Goal: Task Accomplishment & Management: Manage account settings

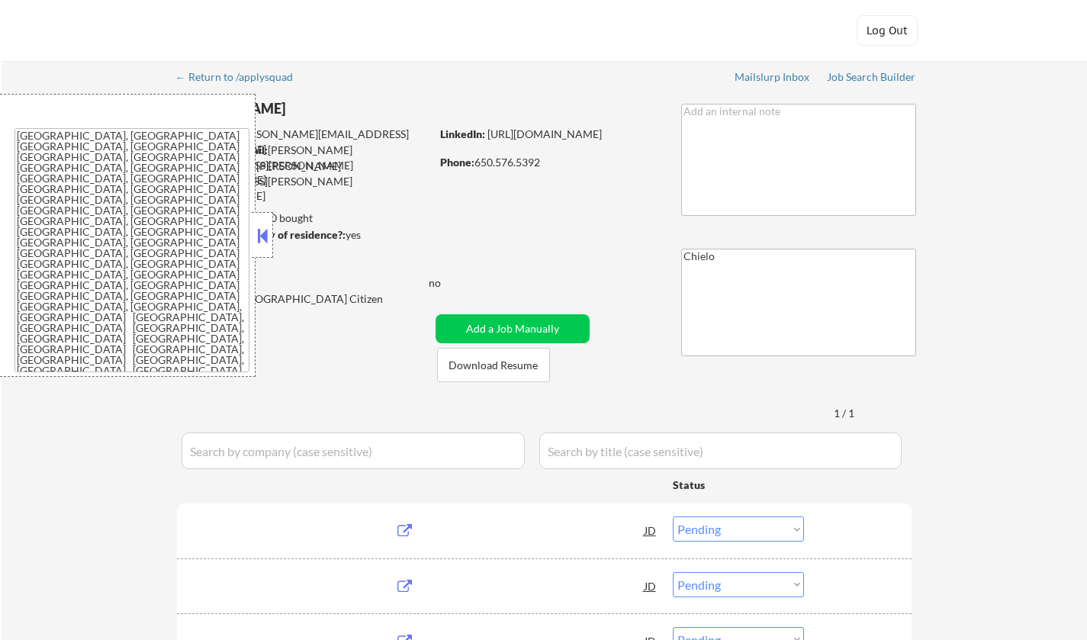
select select ""pending""
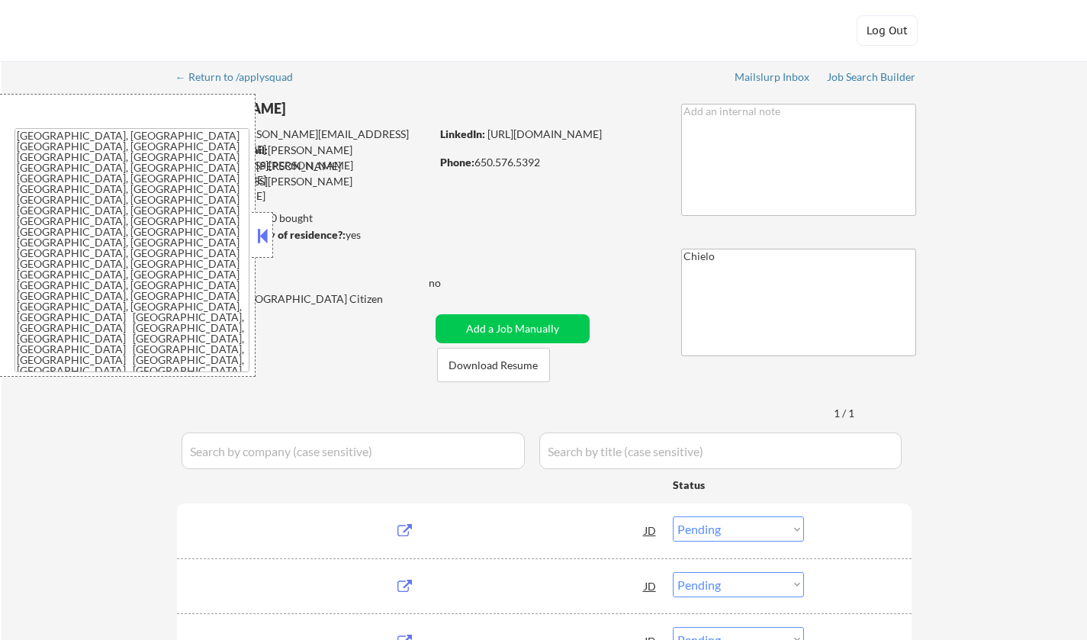
select select ""pending""
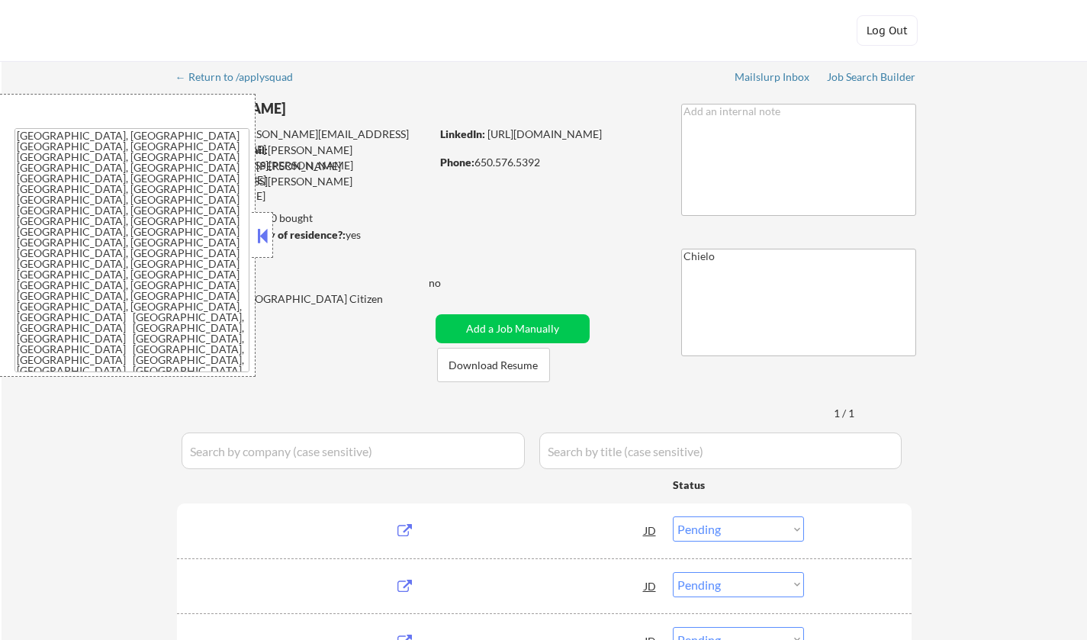
select select ""pending""
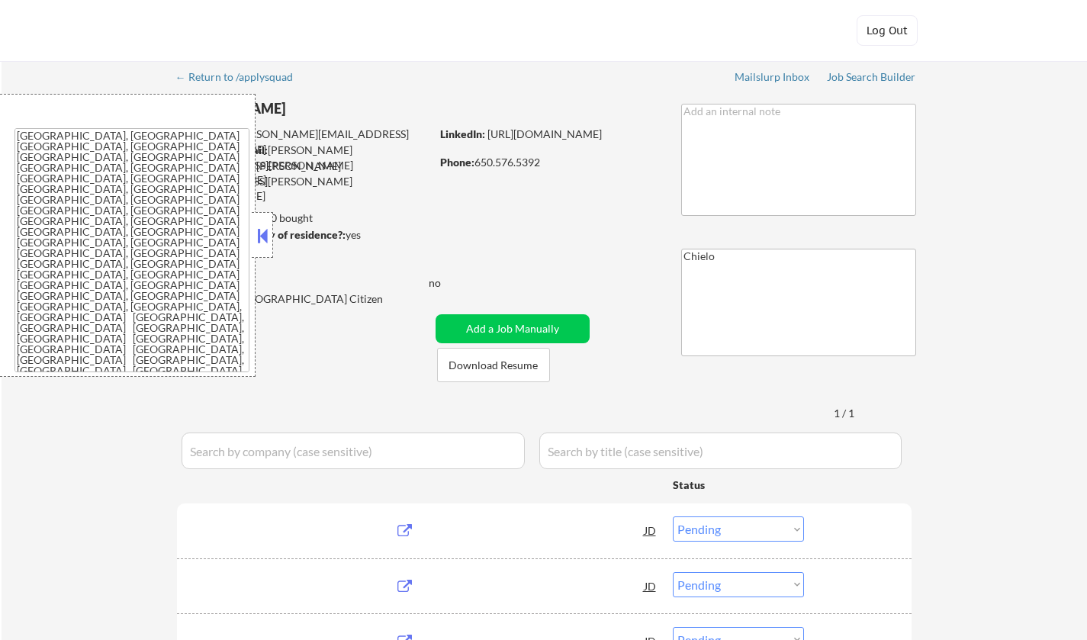
select select ""pending""
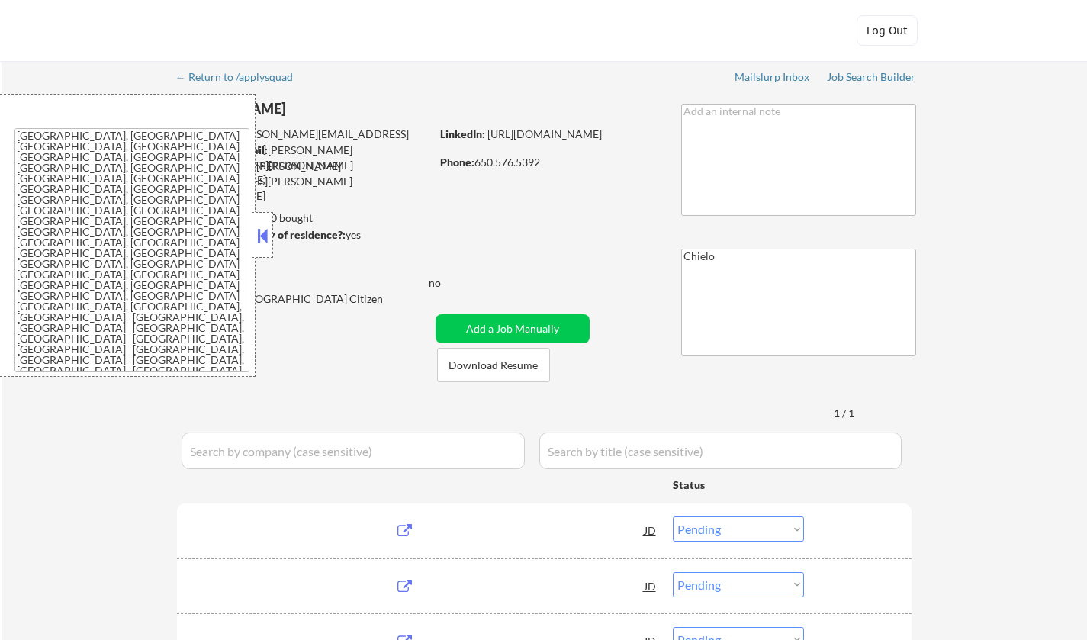
select select ""pending""
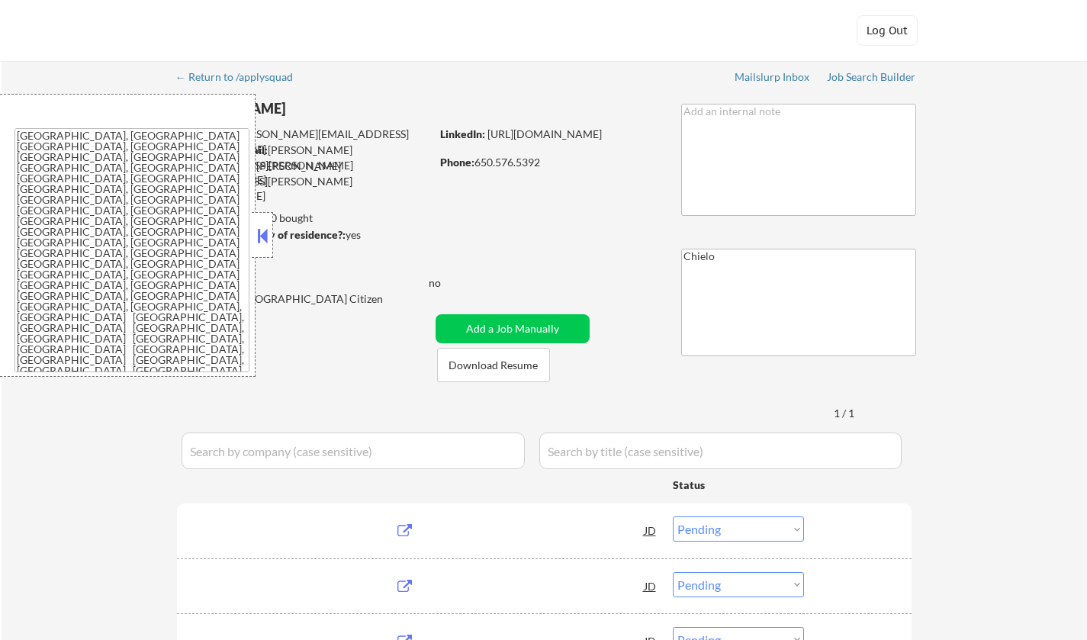
select select ""pending""
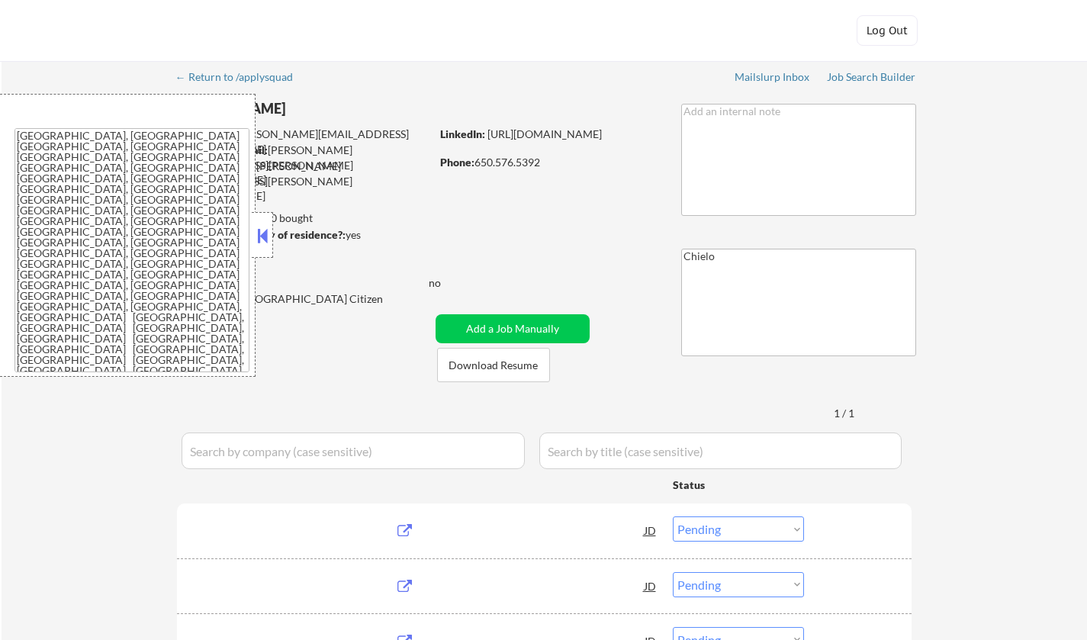
select select ""pending""
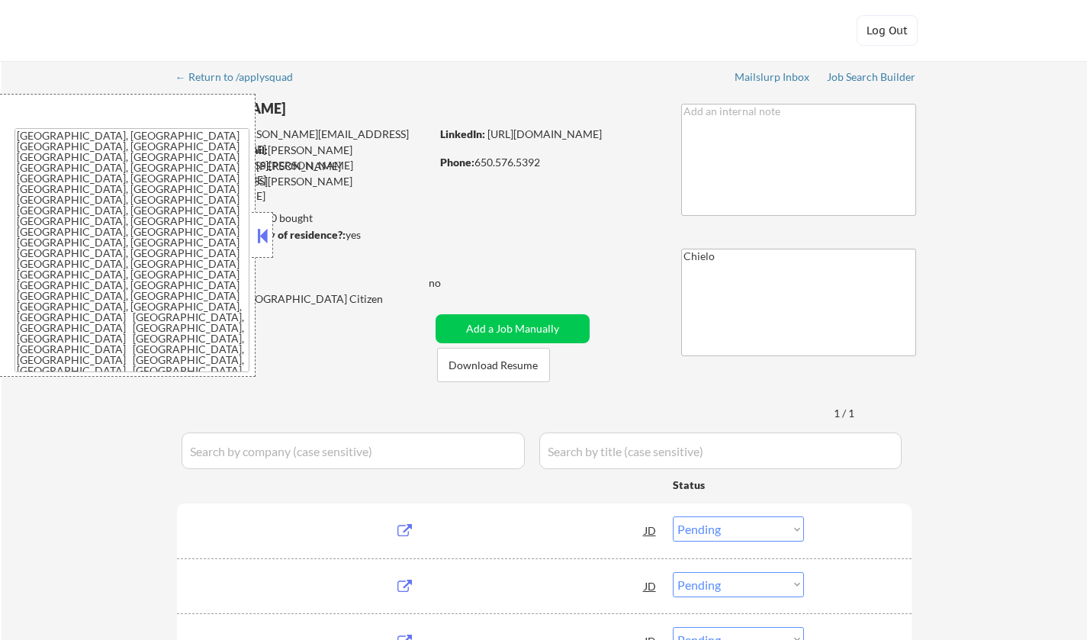
select select ""pending""
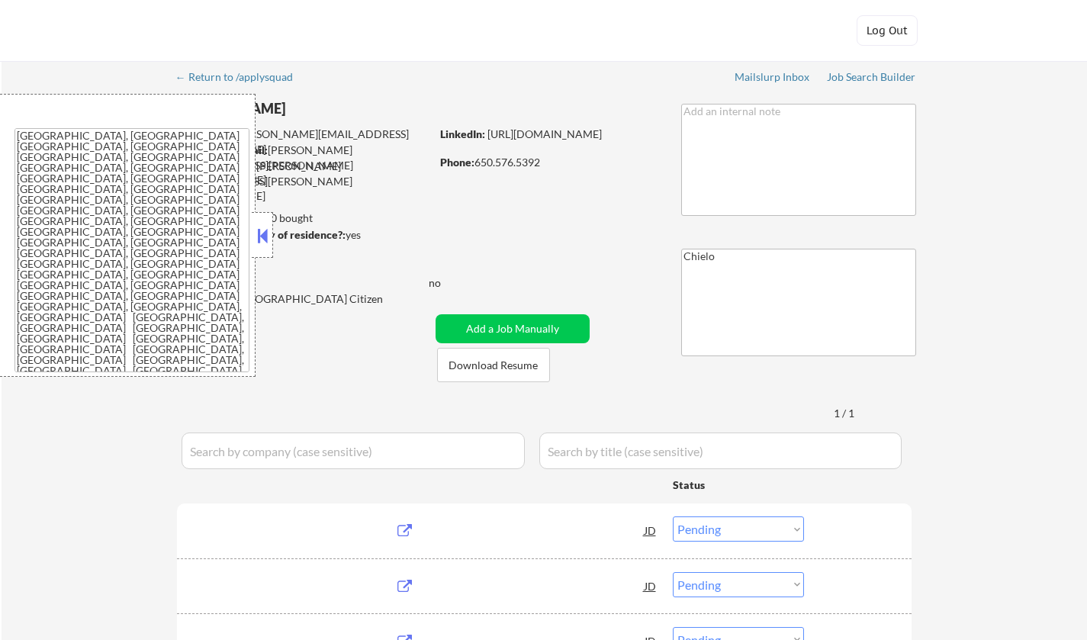
select select ""pending""
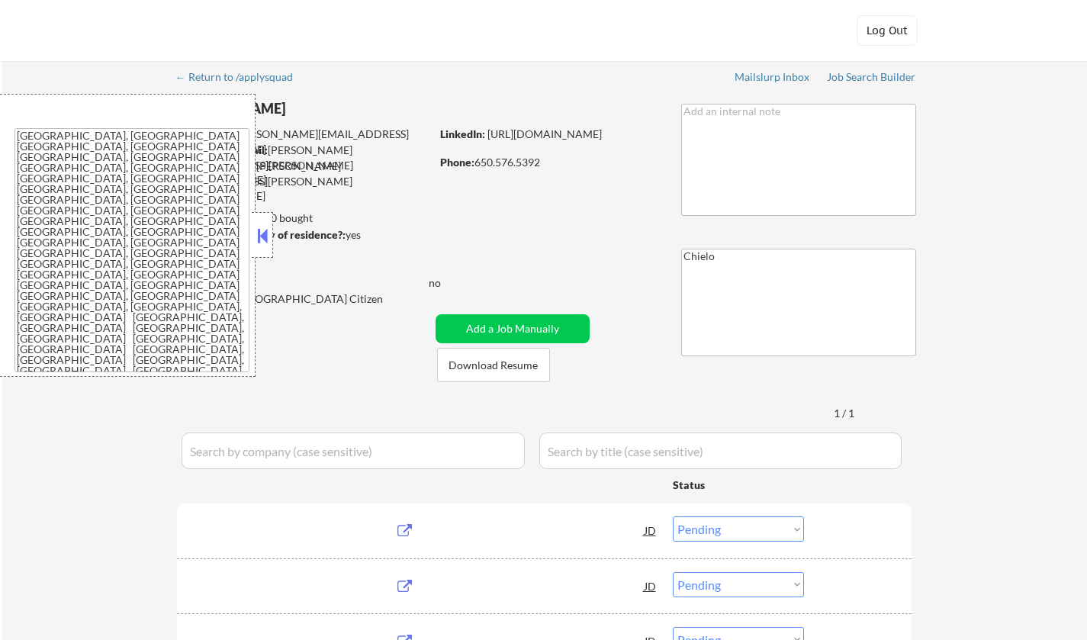
select select ""pending""
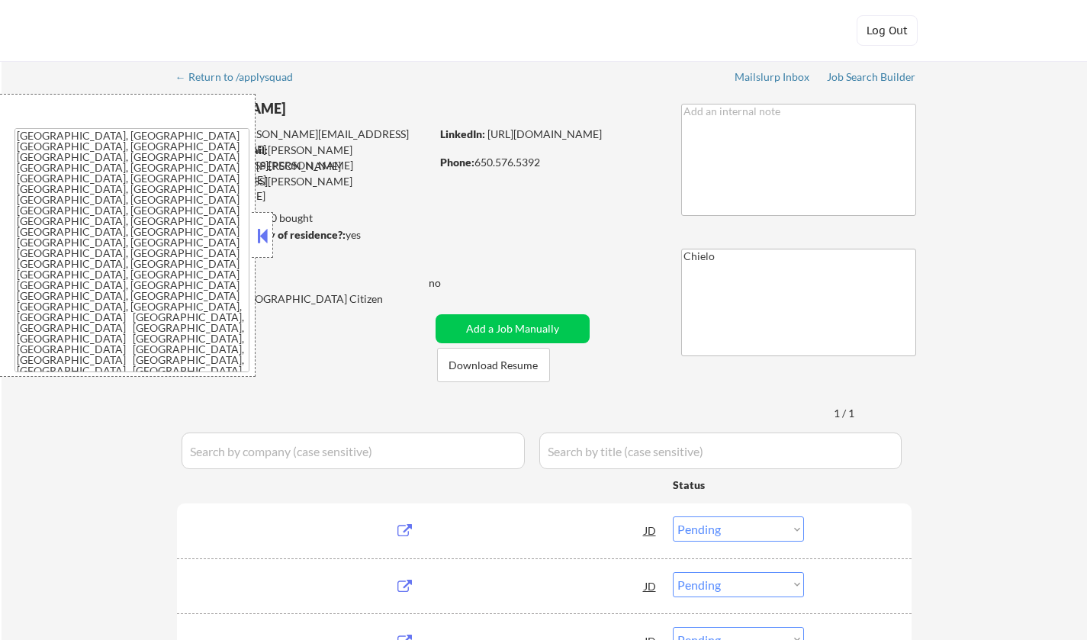
select select ""pending""
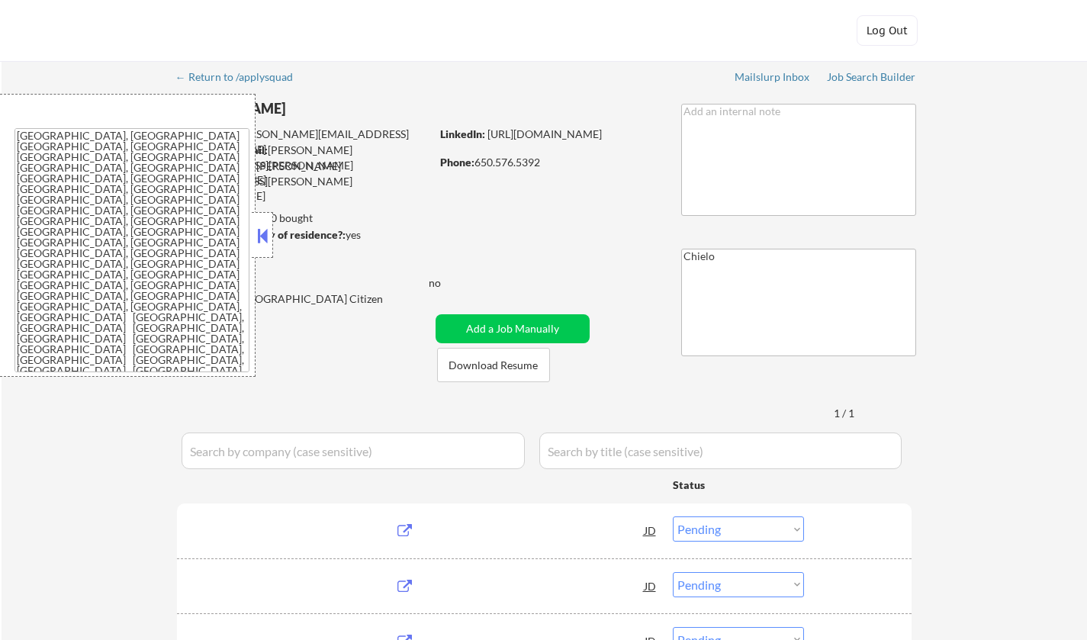
select select ""pending""
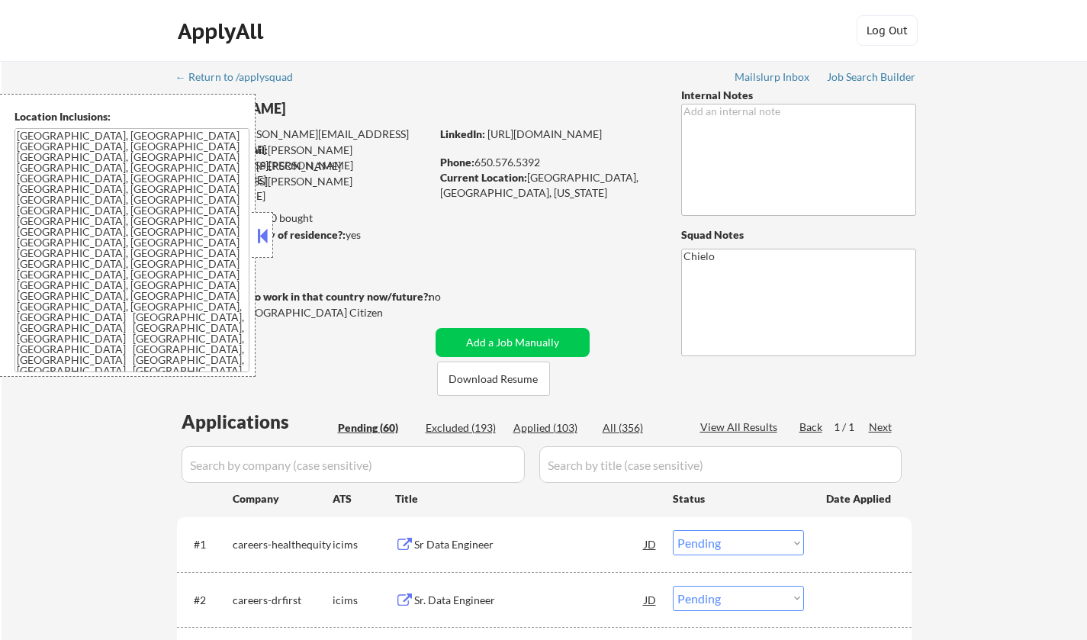
click at [260, 239] on button at bounding box center [262, 235] width 17 height 23
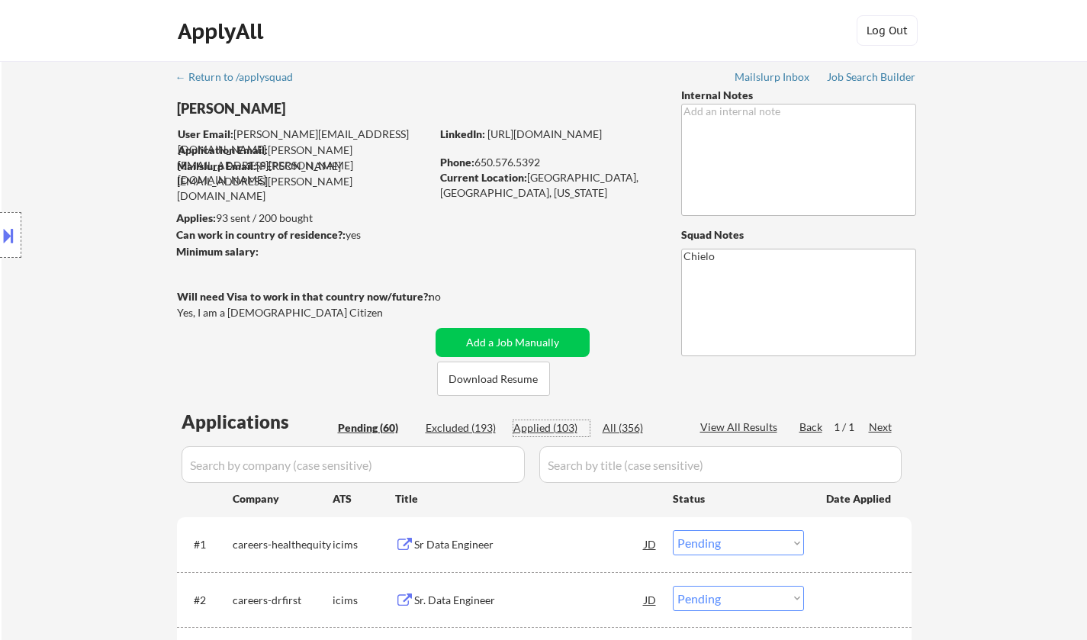
click at [528, 424] on div "Applied (103)" at bounding box center [551, 427] width 76 height 15
select select ""applied""
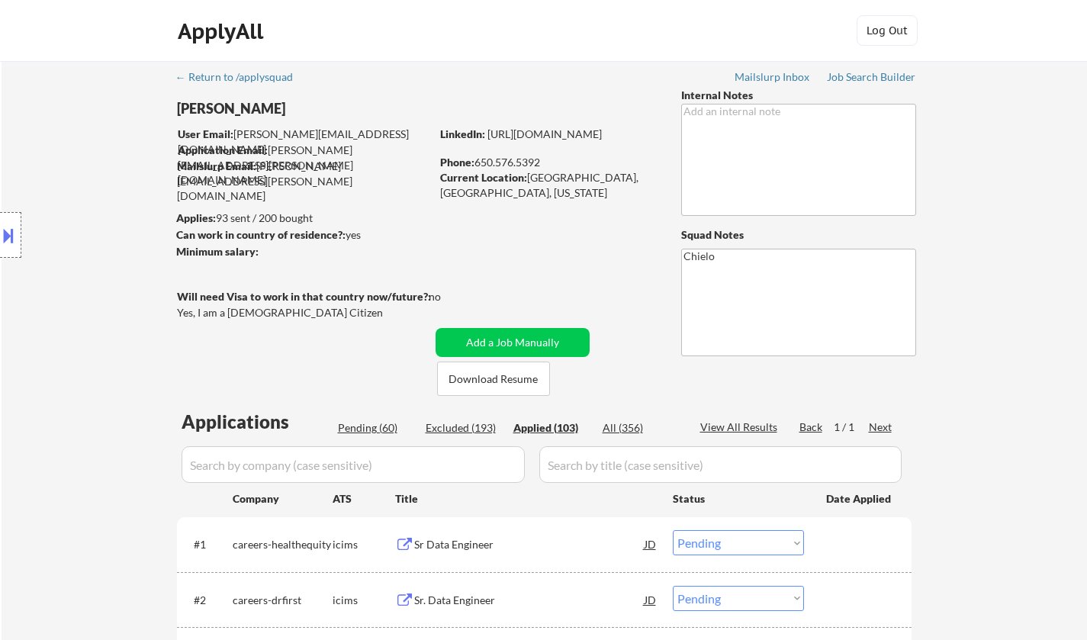
select select ""applied""
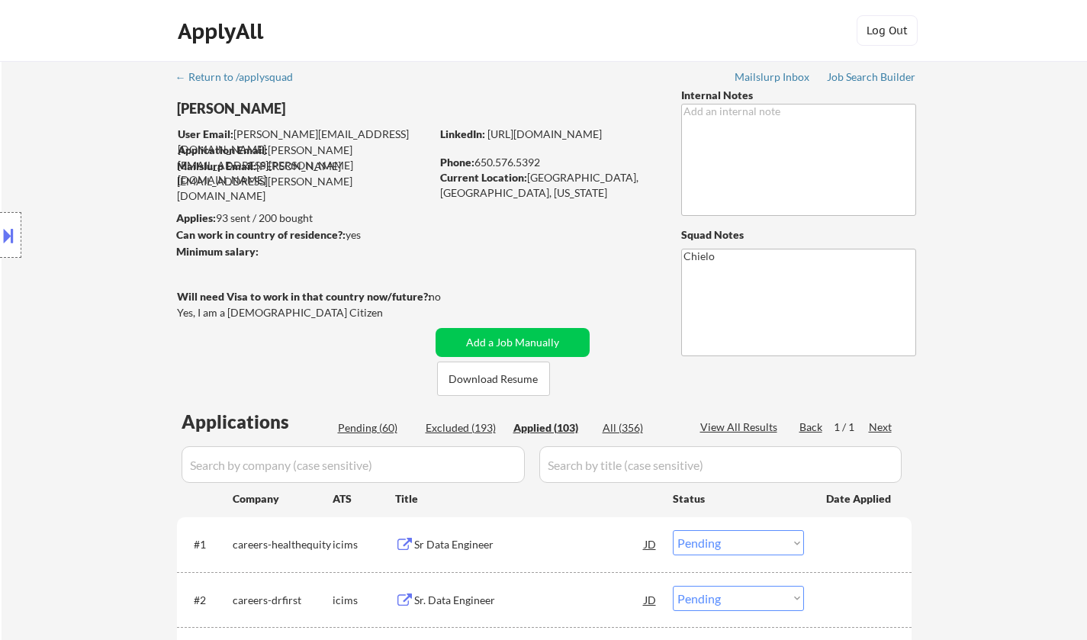
select select ""applied""
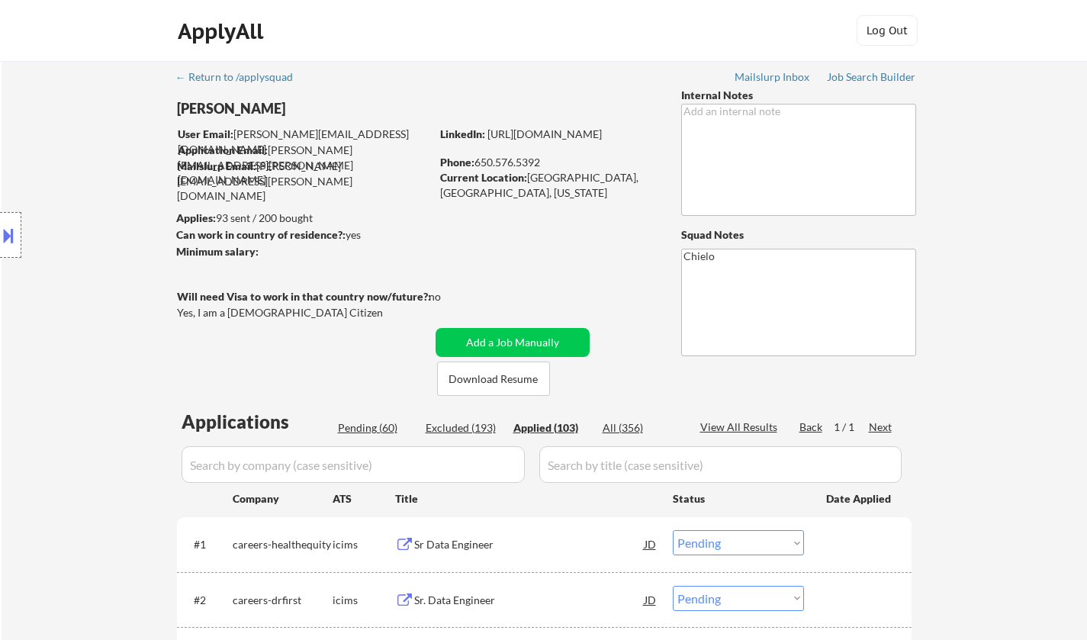
select select ""applied""
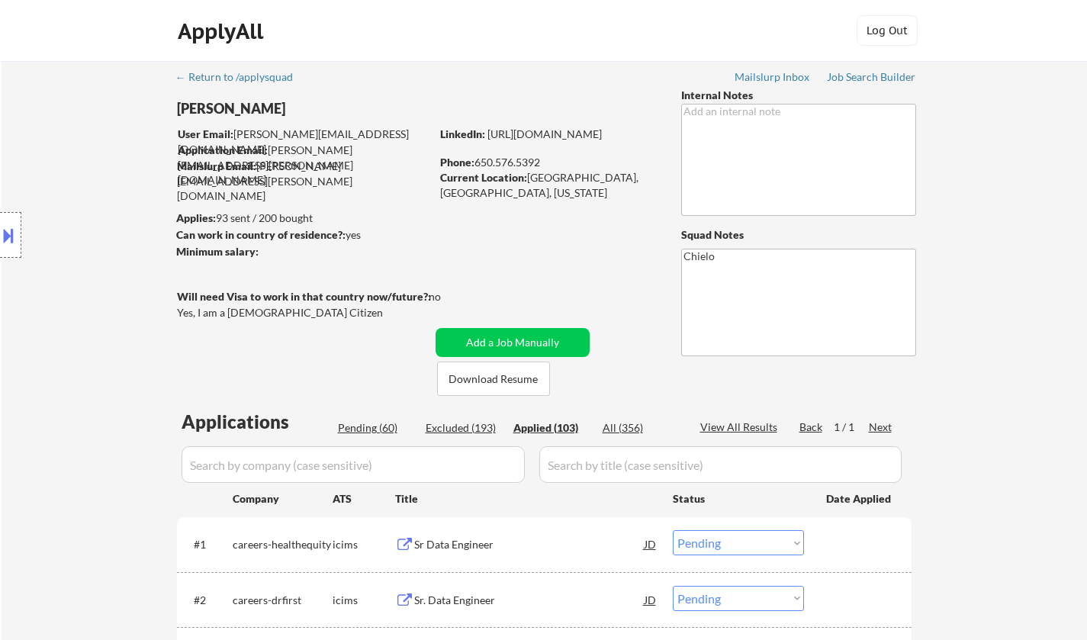
select select ""applied""
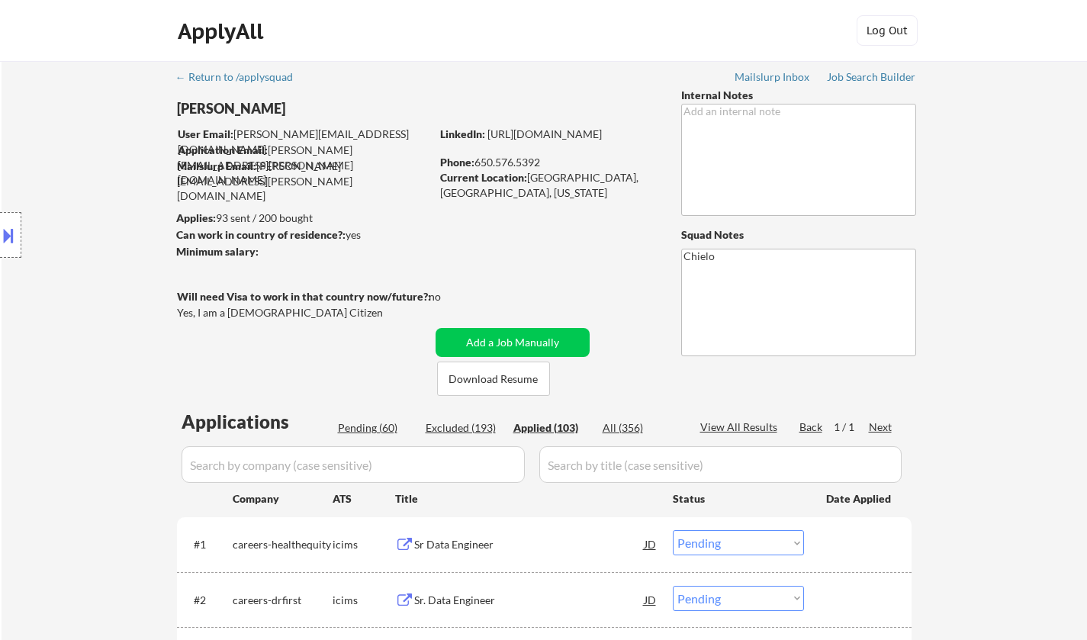
select select ""applied""
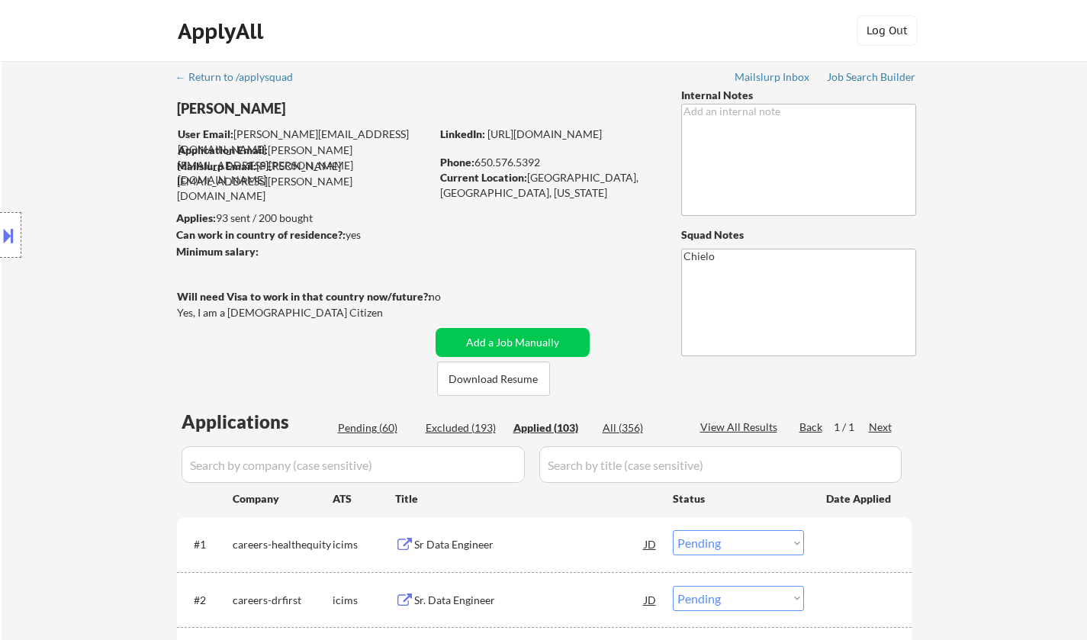
select select ""applied""
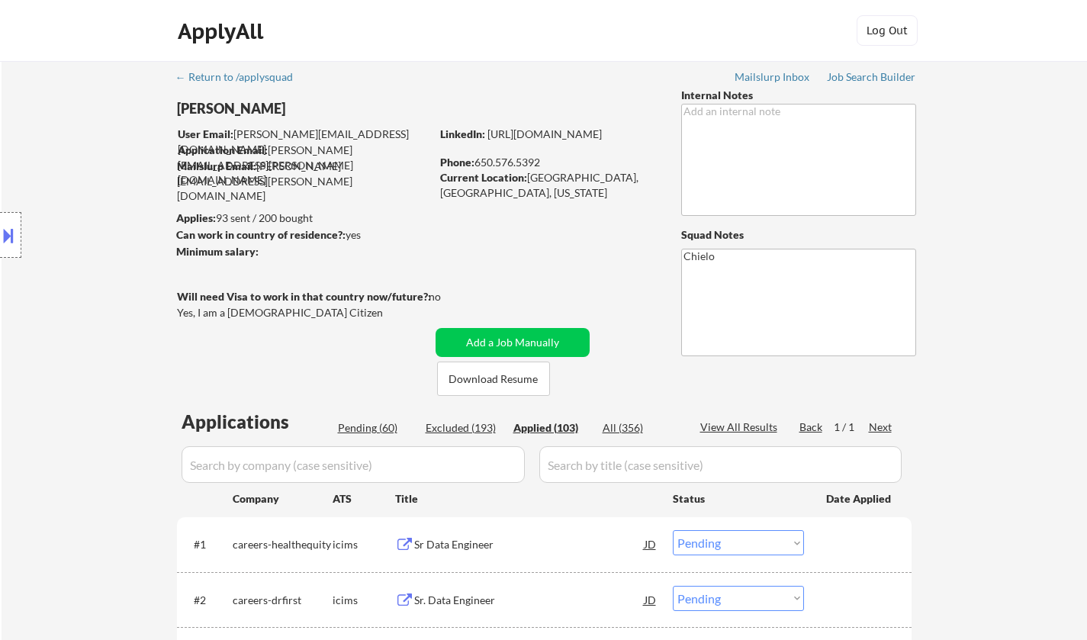
select select ""applied""
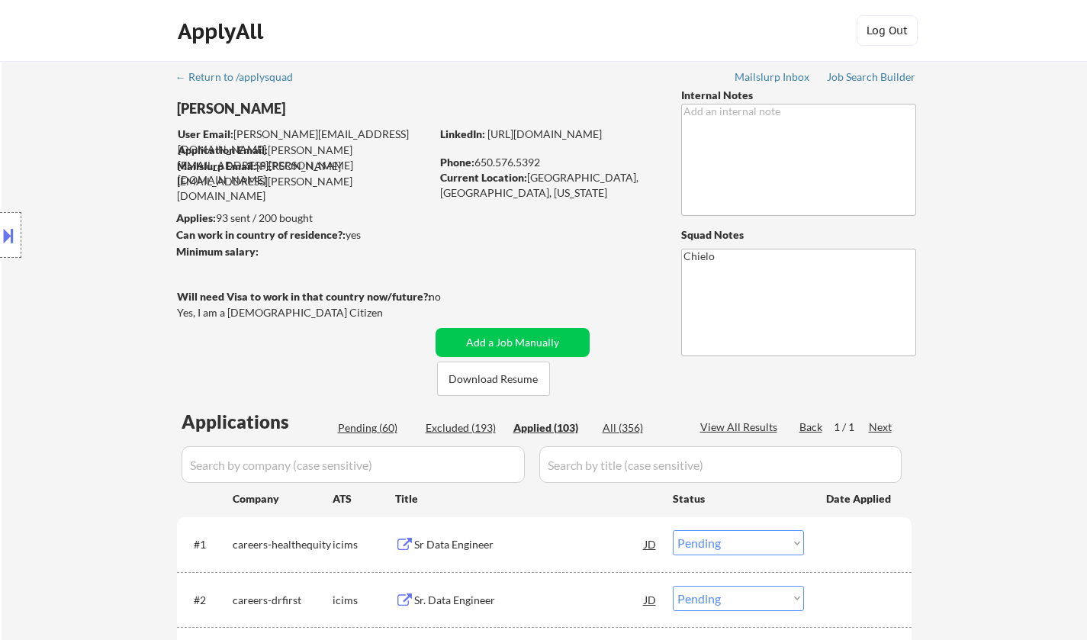
select select ""applied""
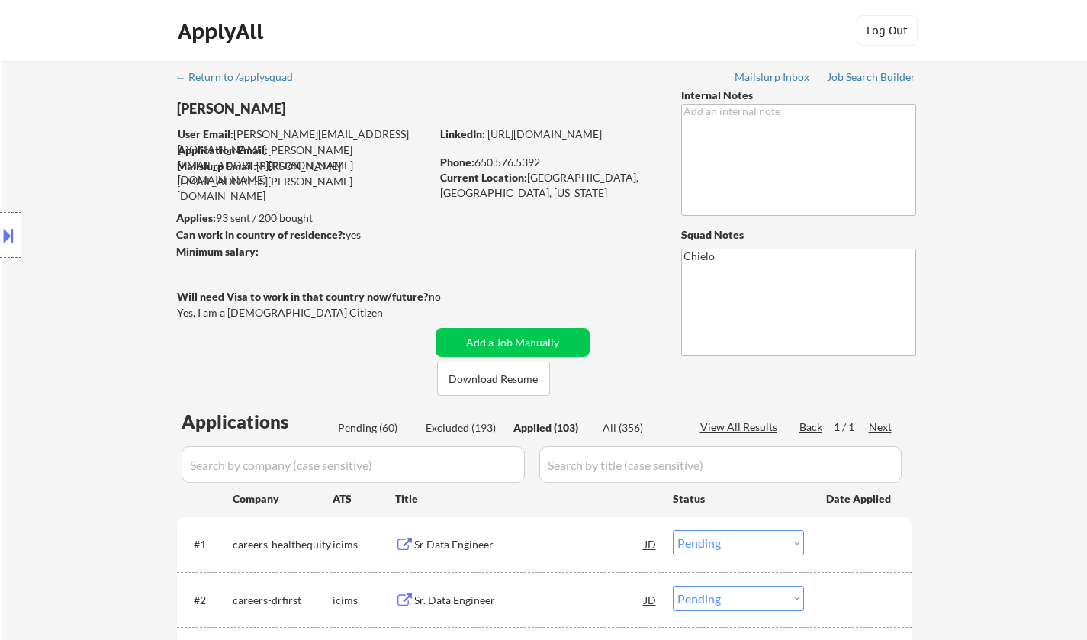
select select ""applied""
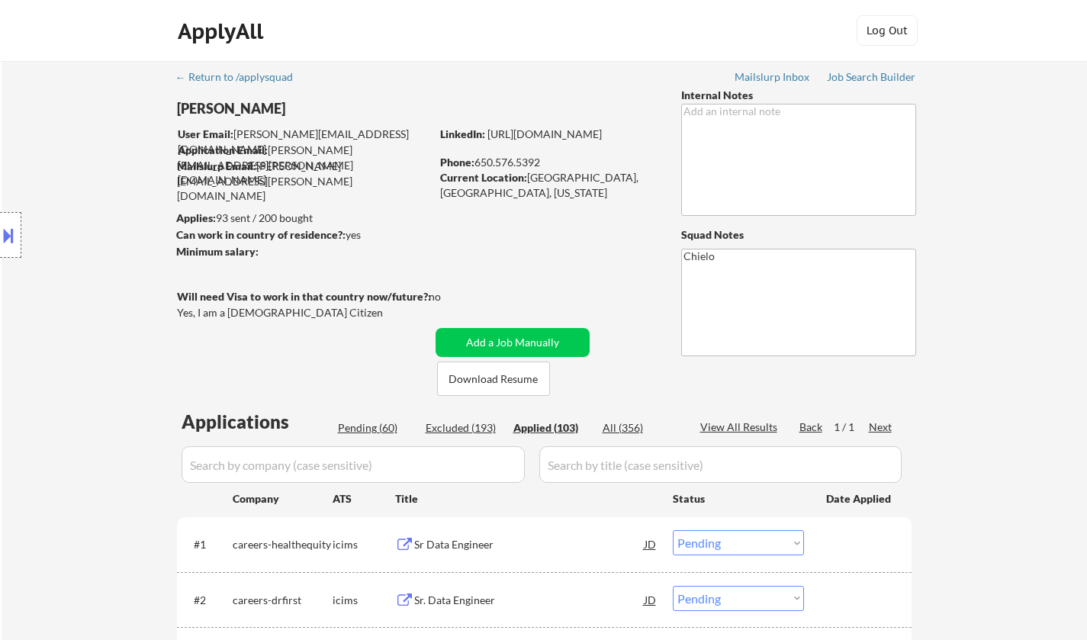
select select ""applied""
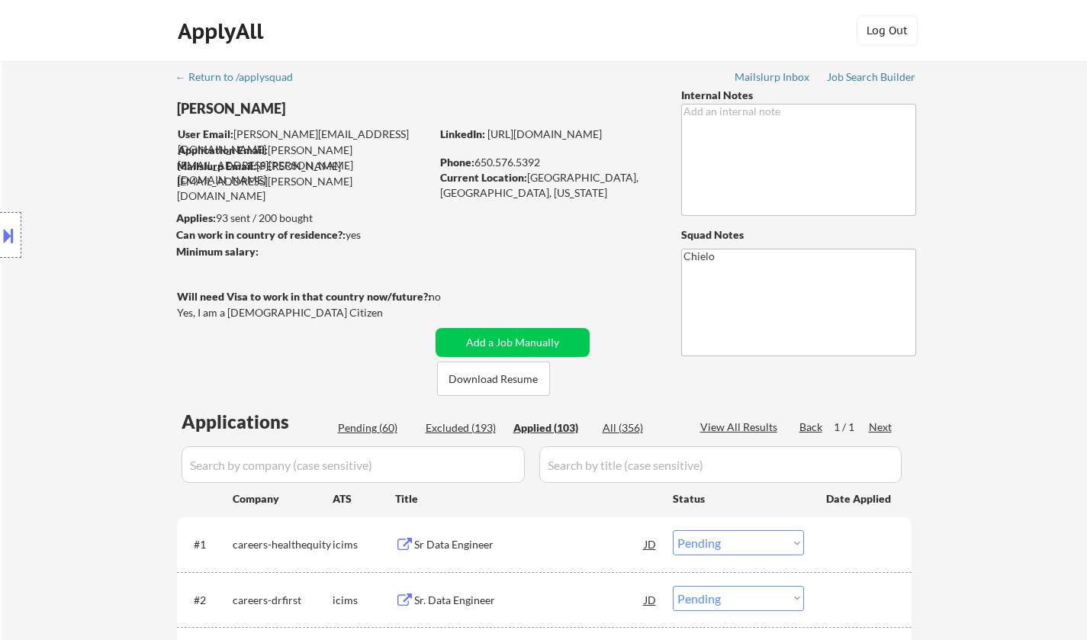
select select ""applied""
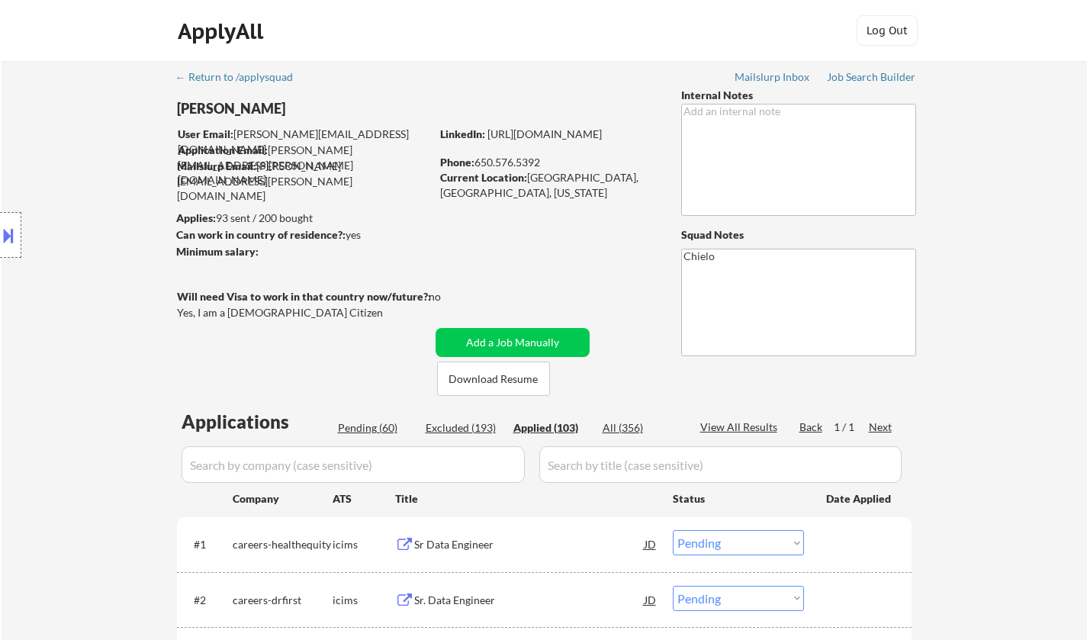
select select ""applied""
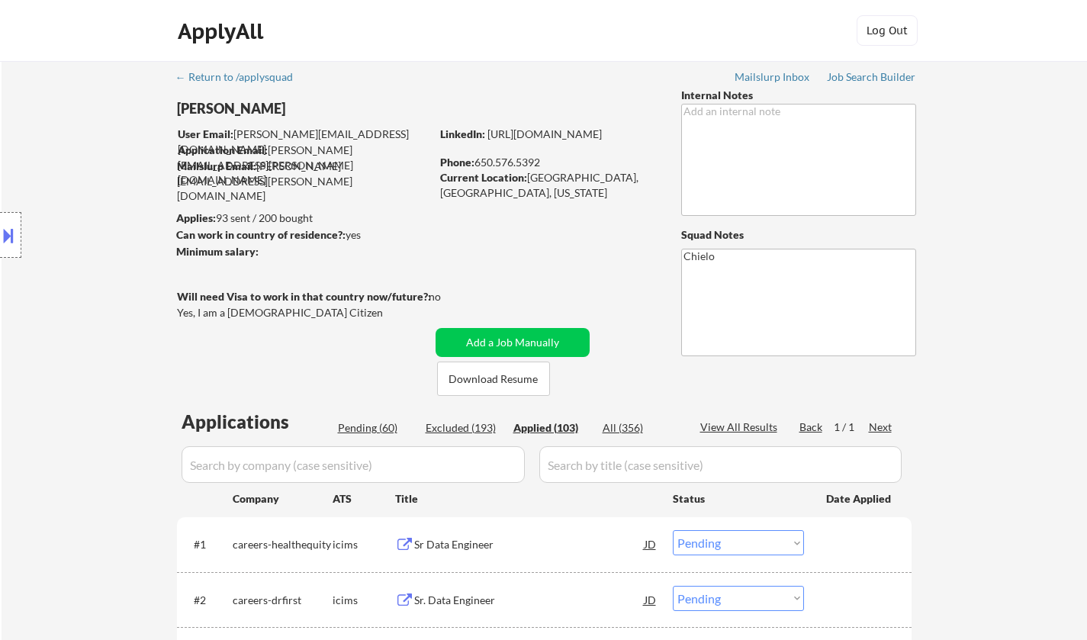
select select ""applied""
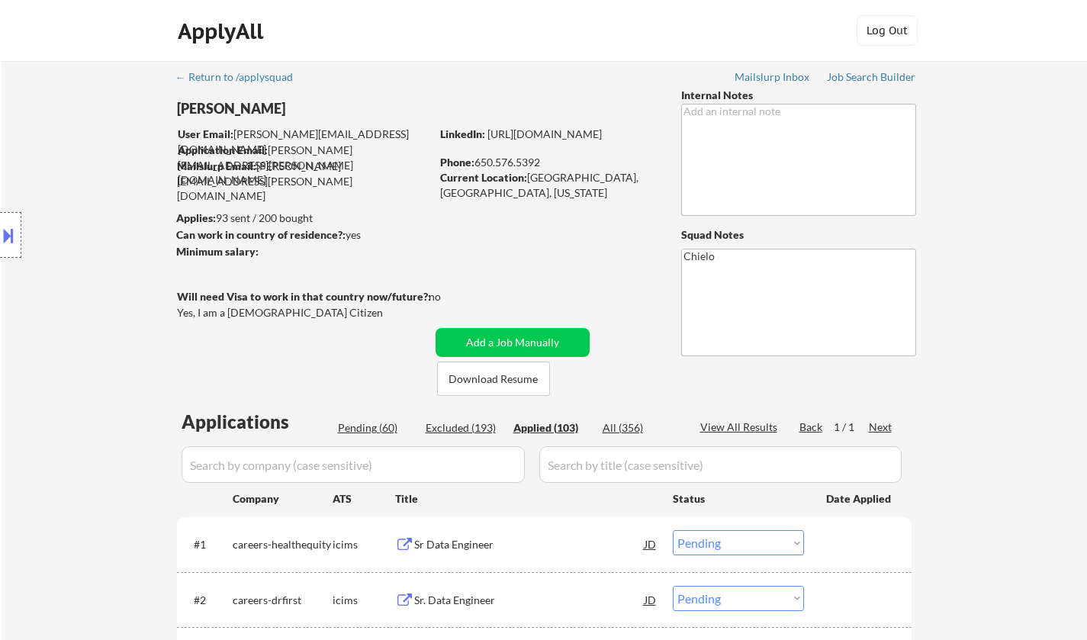
select select ""applied""
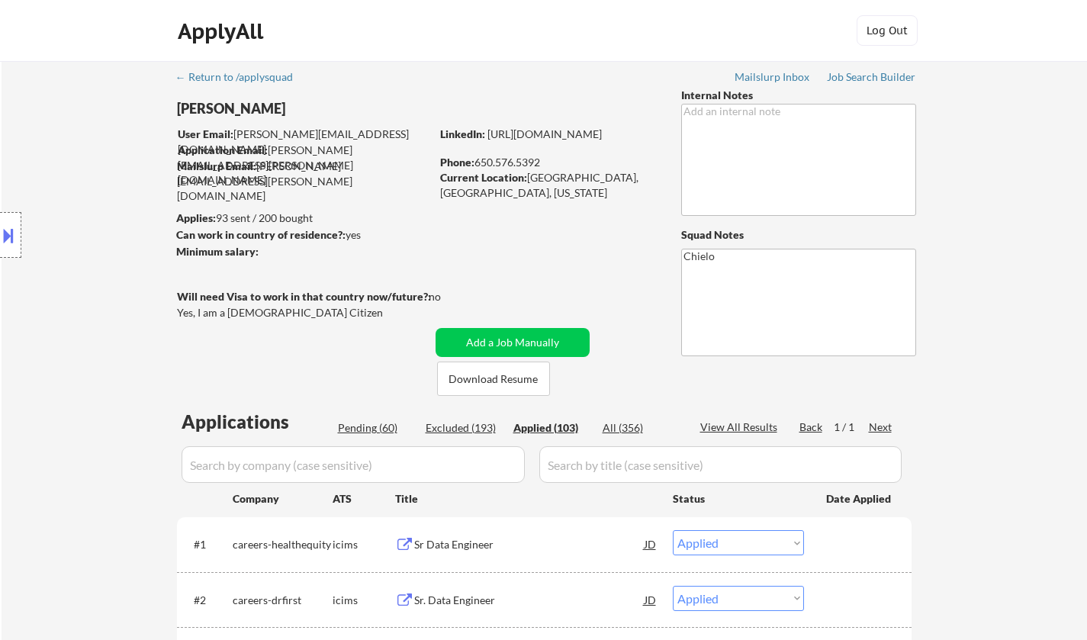
select select ""applied""
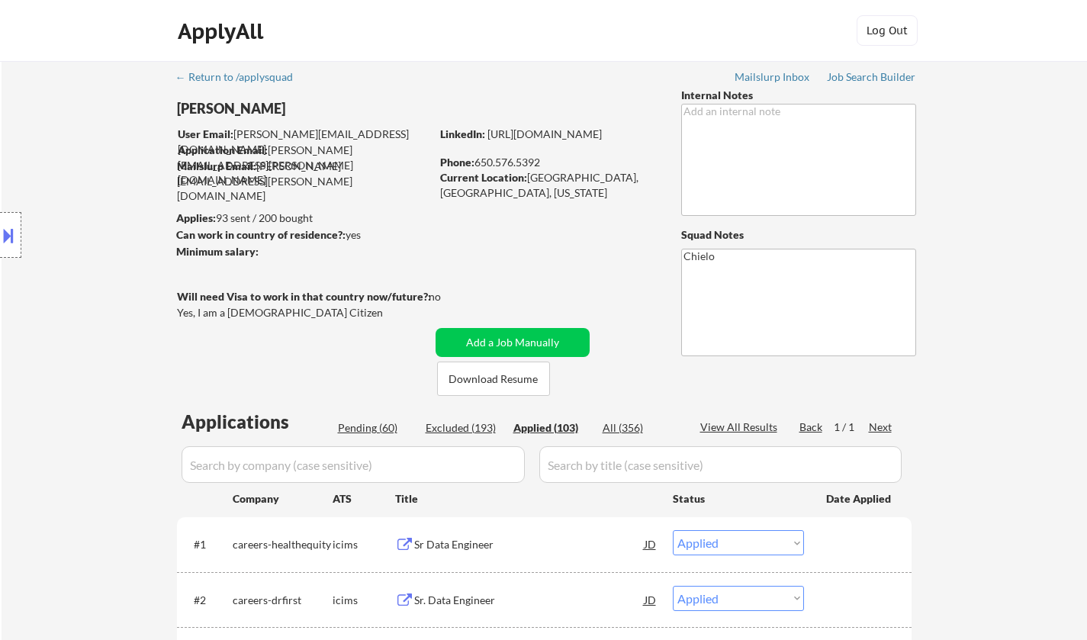
select select ""applied""
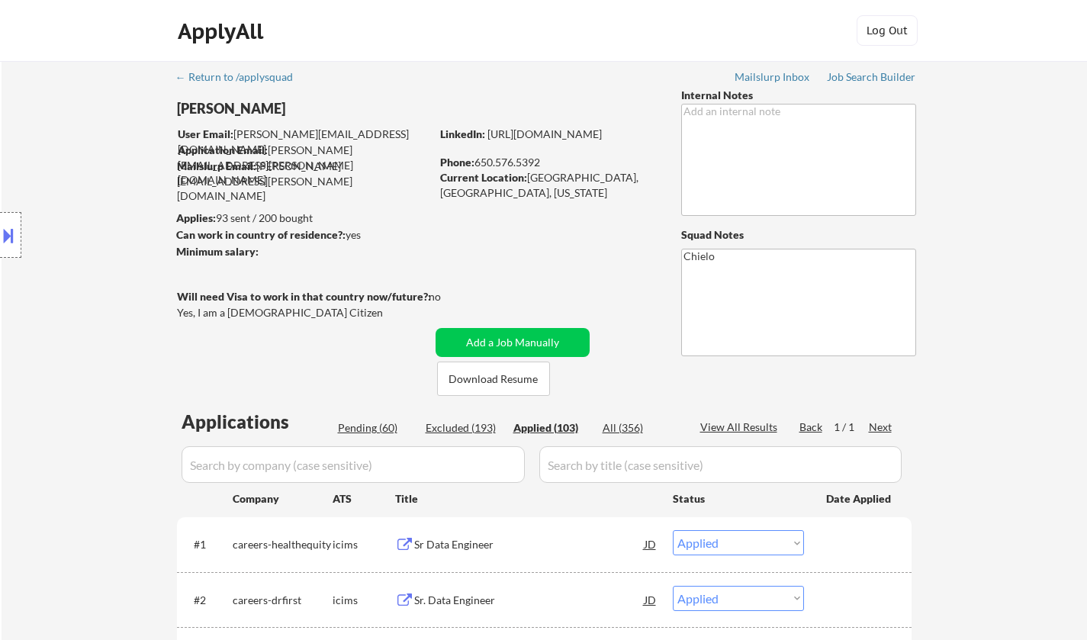
select select ""applied""
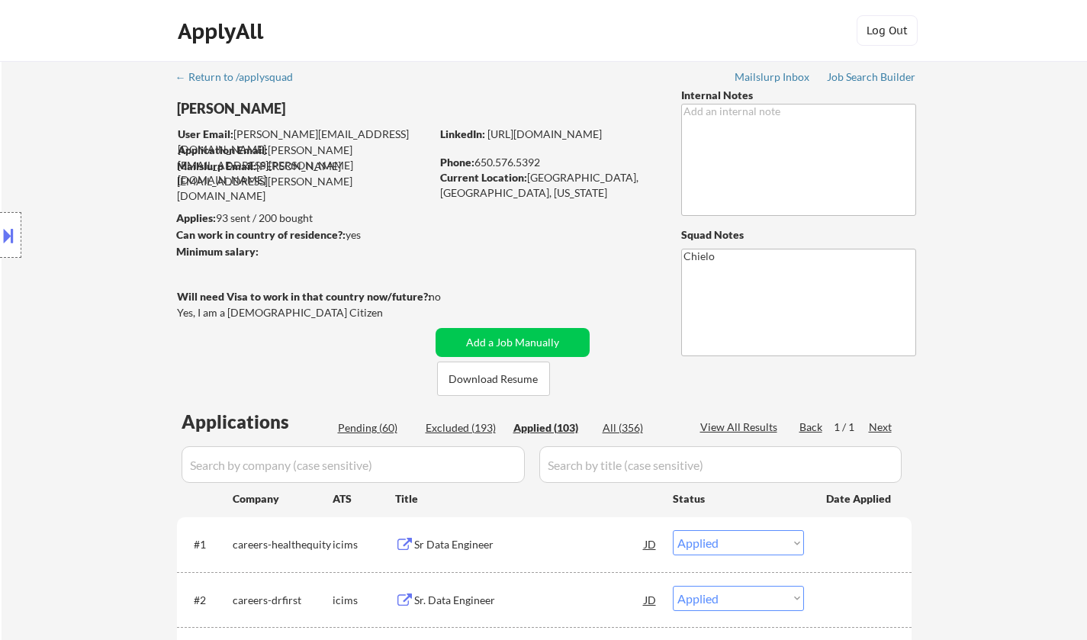
select select ""applied""
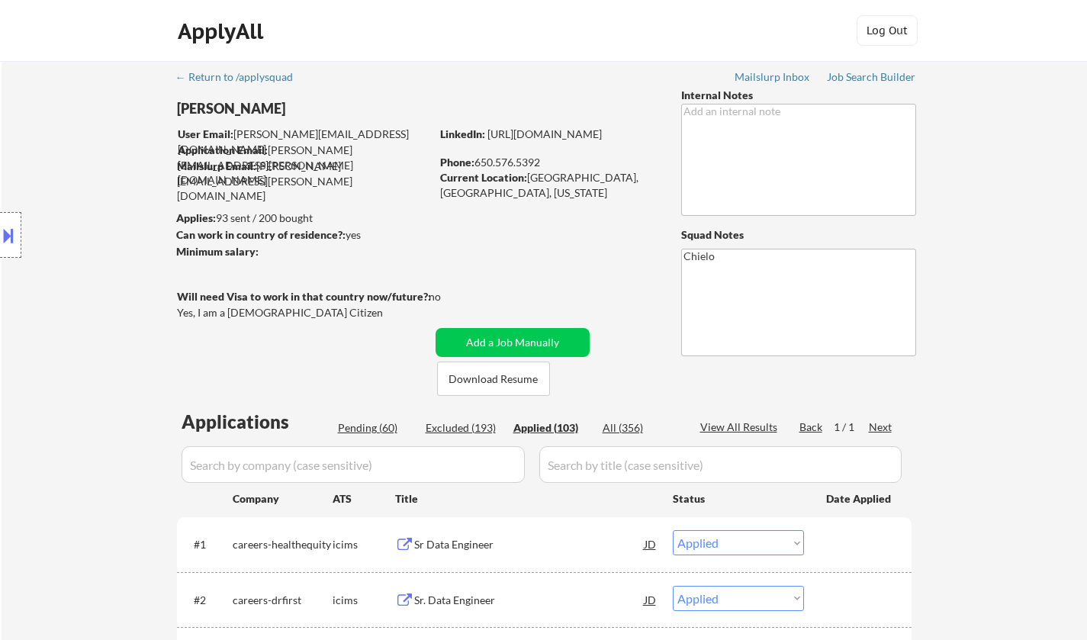
select select ""applied""
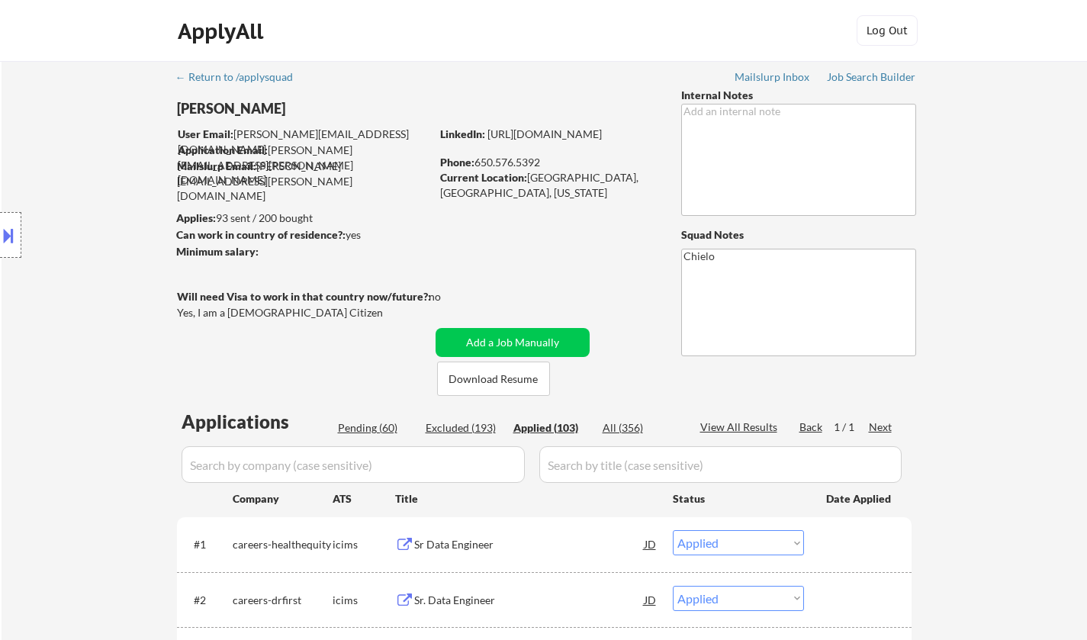
select select ""applied""
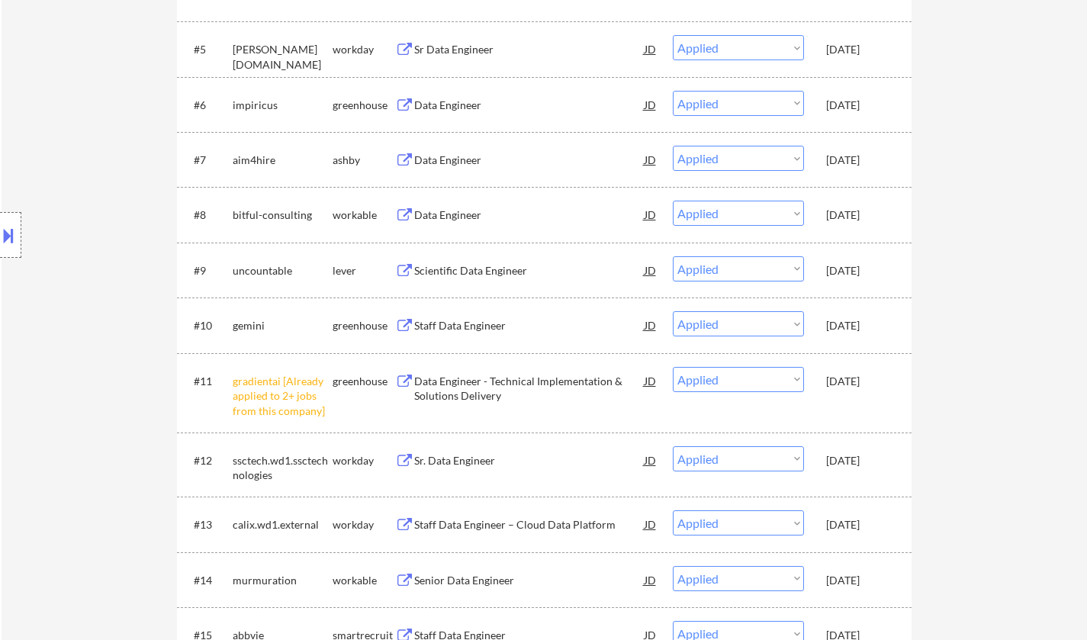
scroll to position [839, 0]
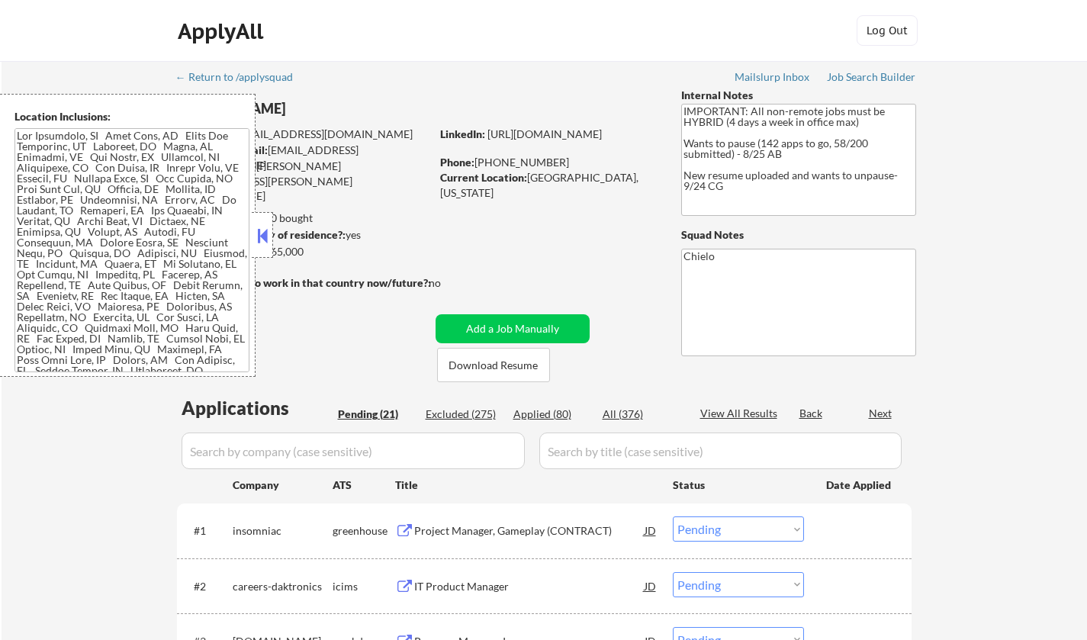
select select ""pending""
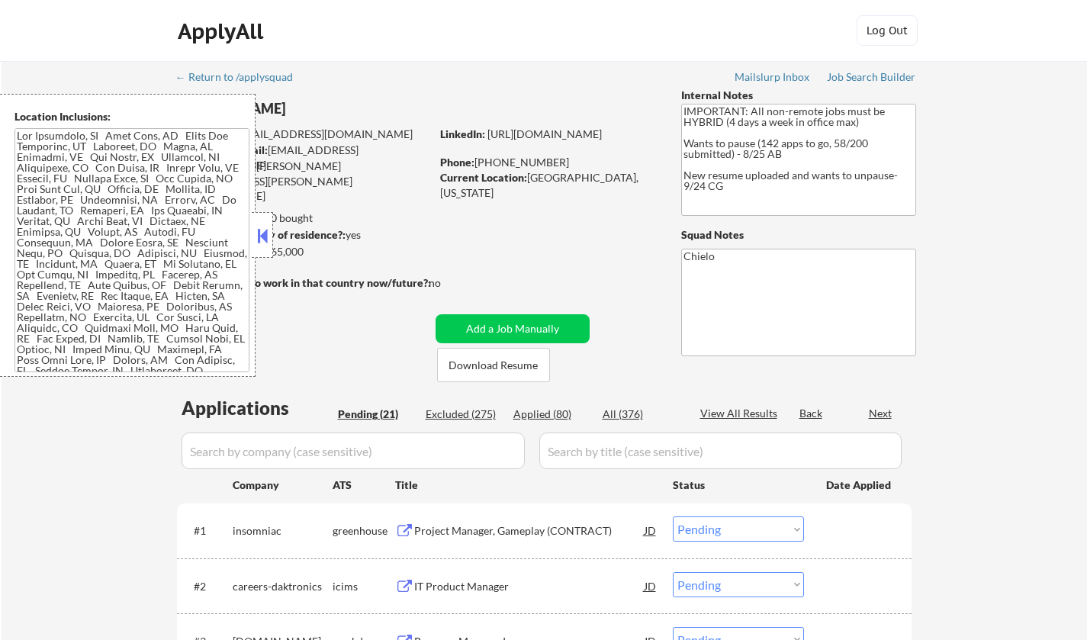
select select ""pending""
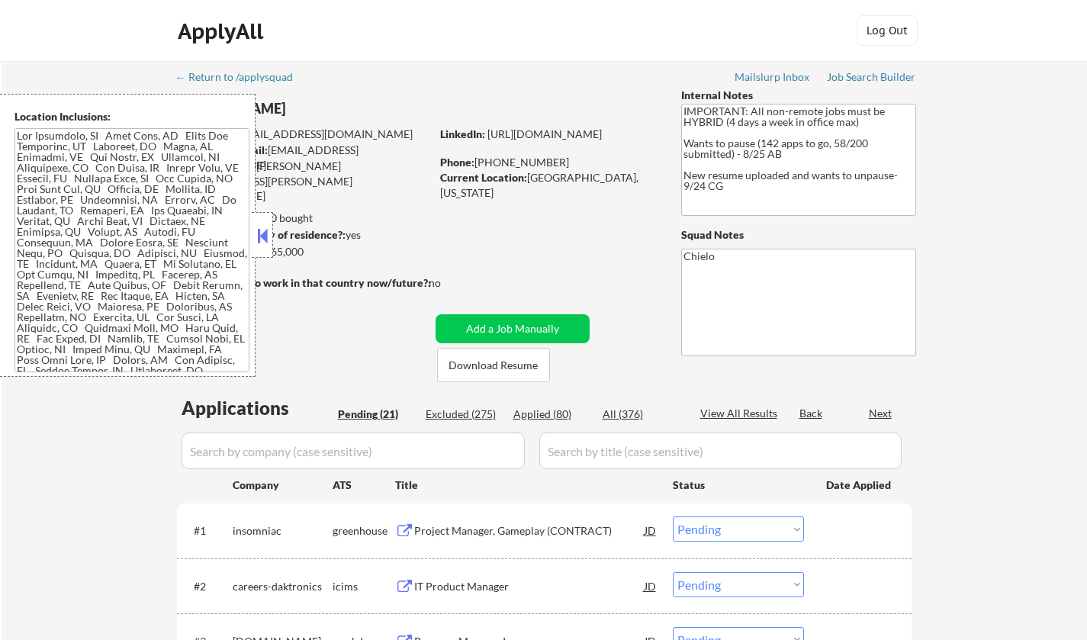
select select ""pending""
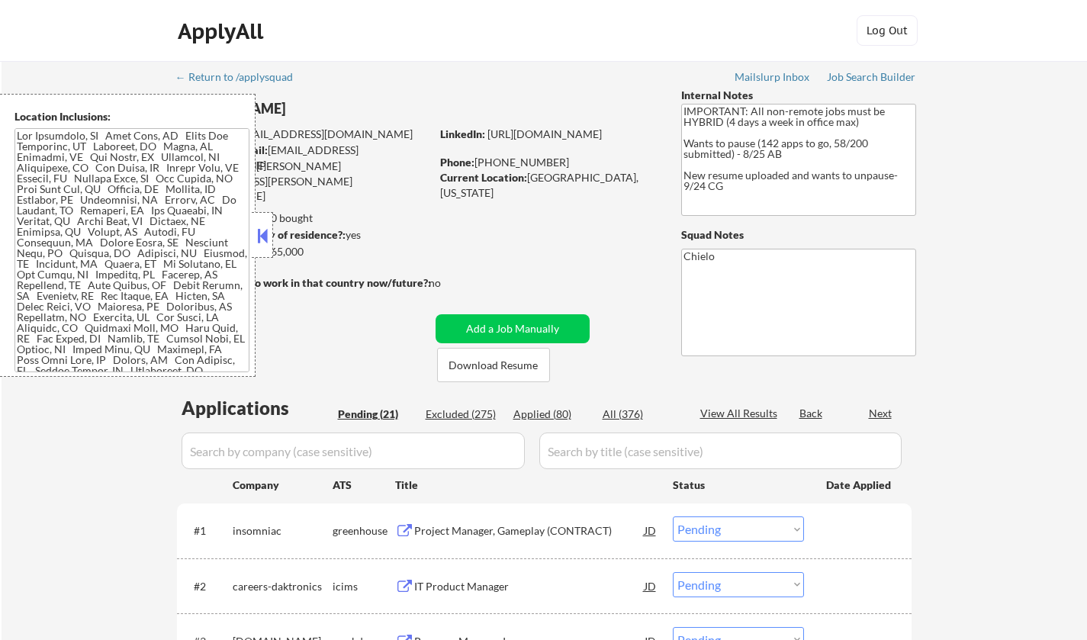
select select ""pending""
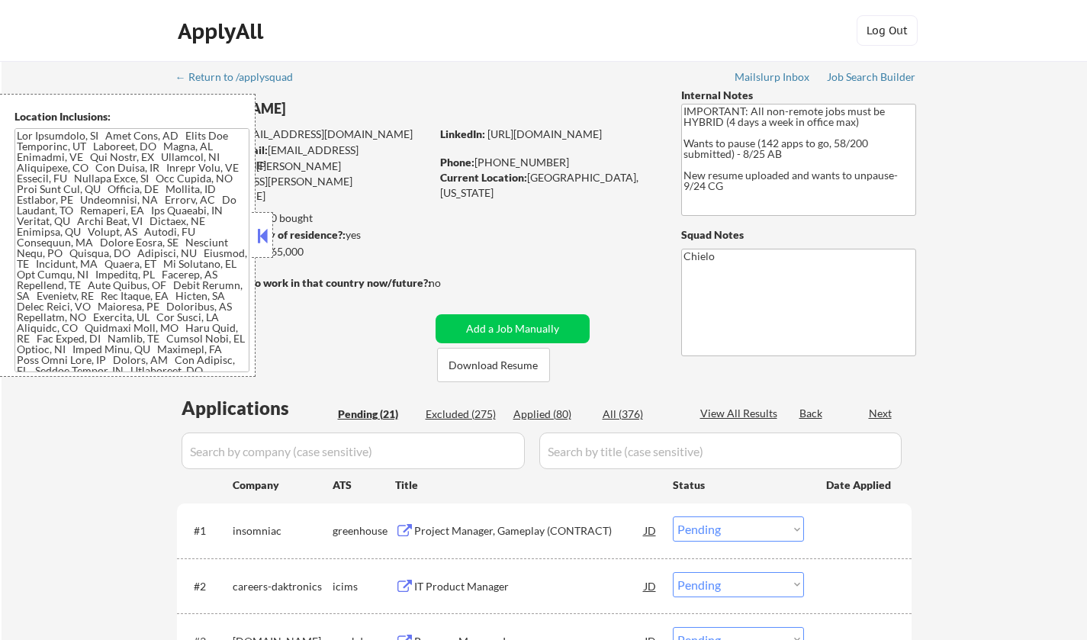
select select ""pending""
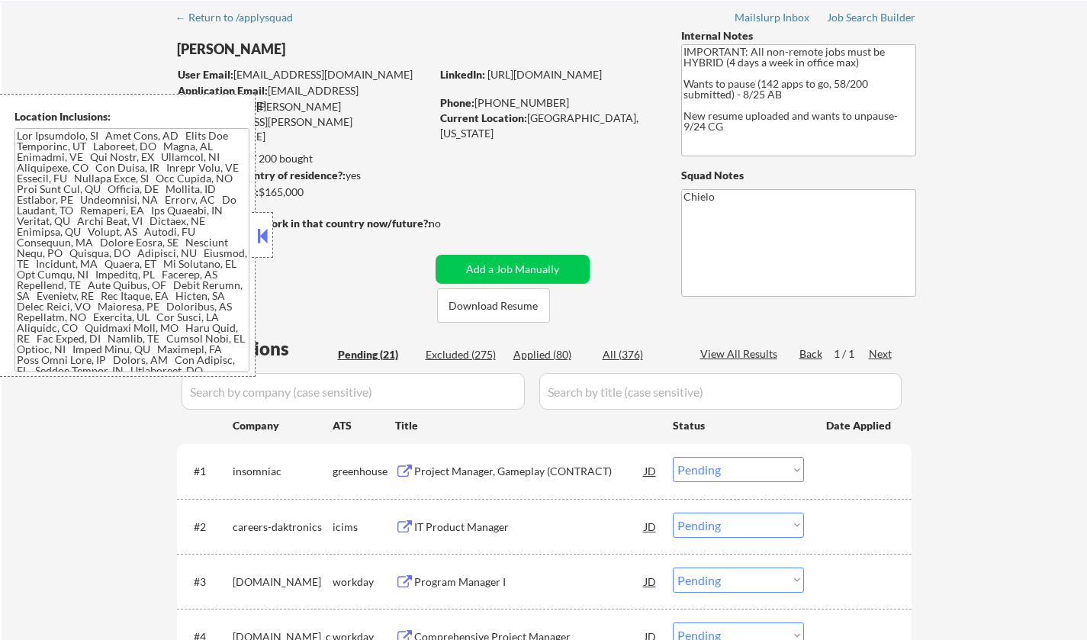
scroll to position [76, 0]
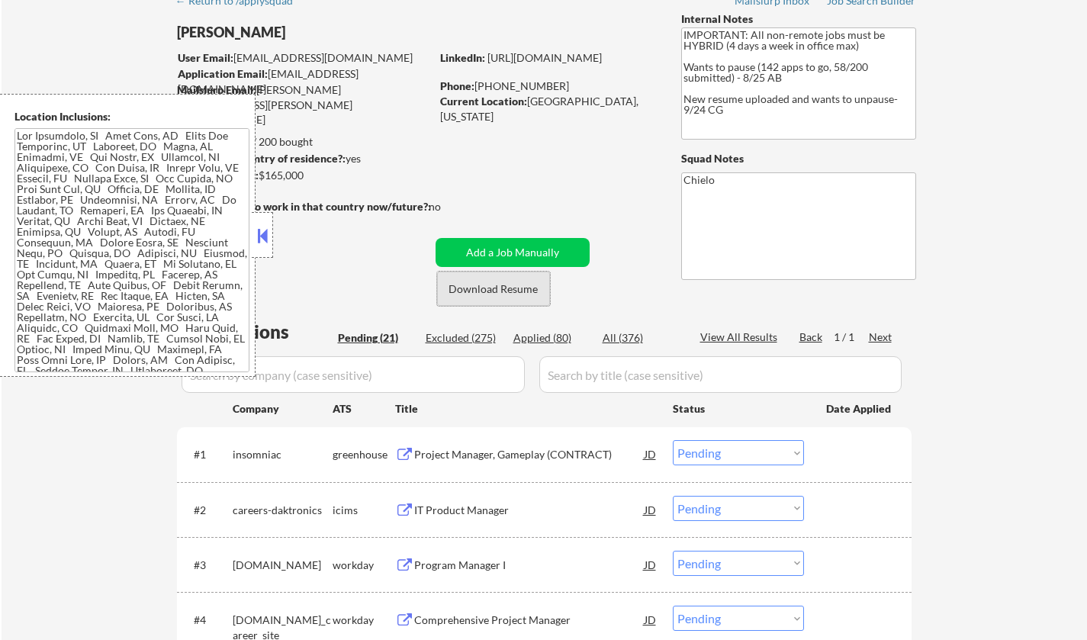
click at [510, 291] on button "Download Resume" at bounding box center [493, 289] width 113 height 34
click at [268, 240] on button at bounding box center [262, 235] width 17 height 23
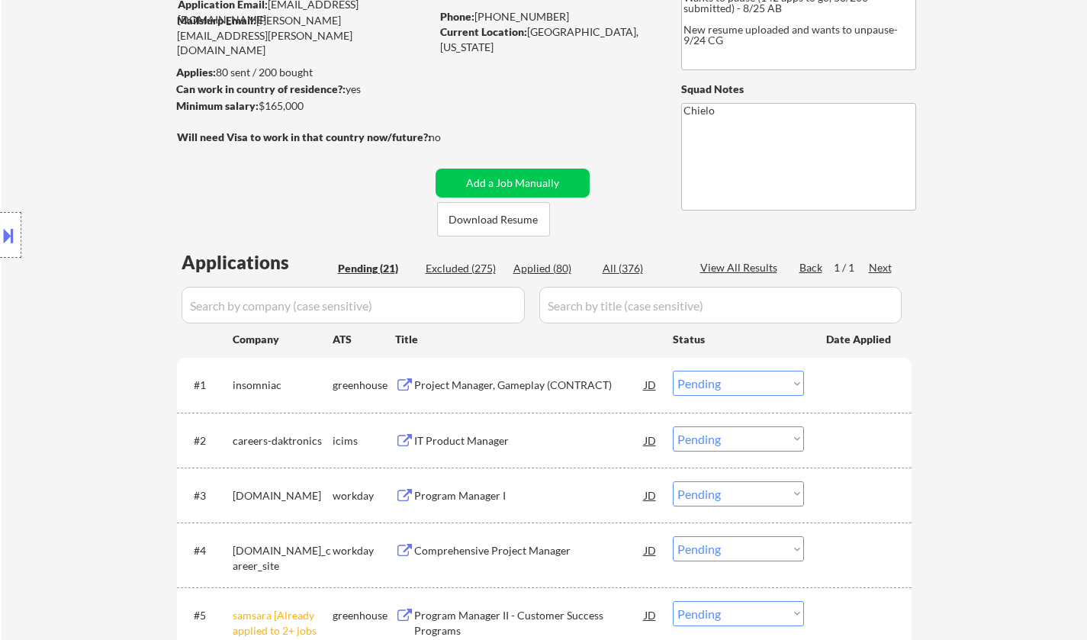
scroll to position [229, 0]
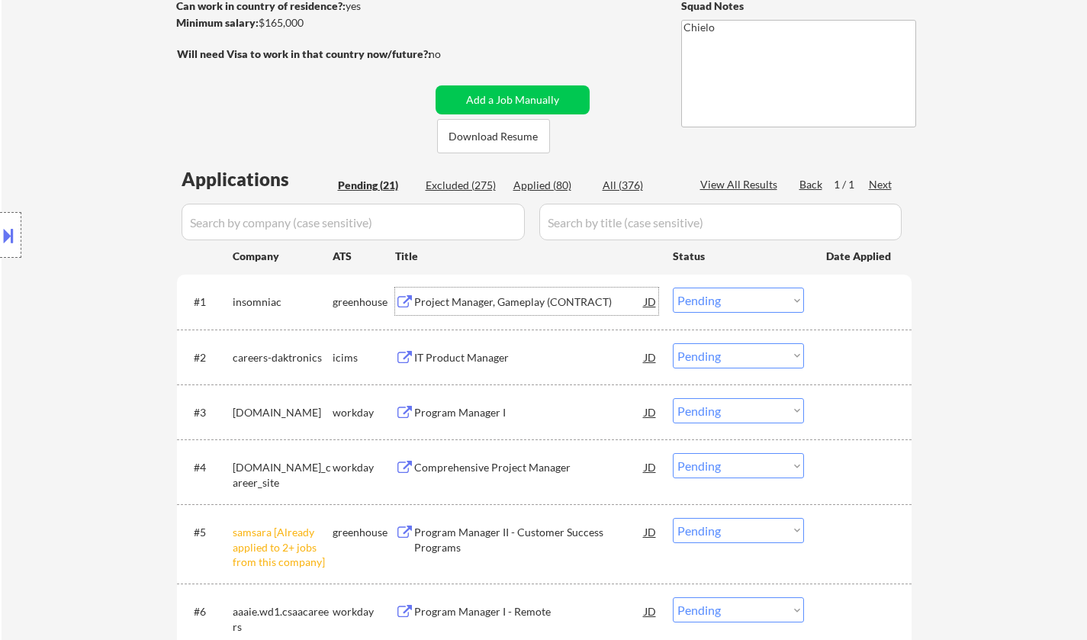
click at [518, 296] on div "Project Manager, Gameplay (CONTRACT)" at bounding box center [529, 301] width 230 height 15
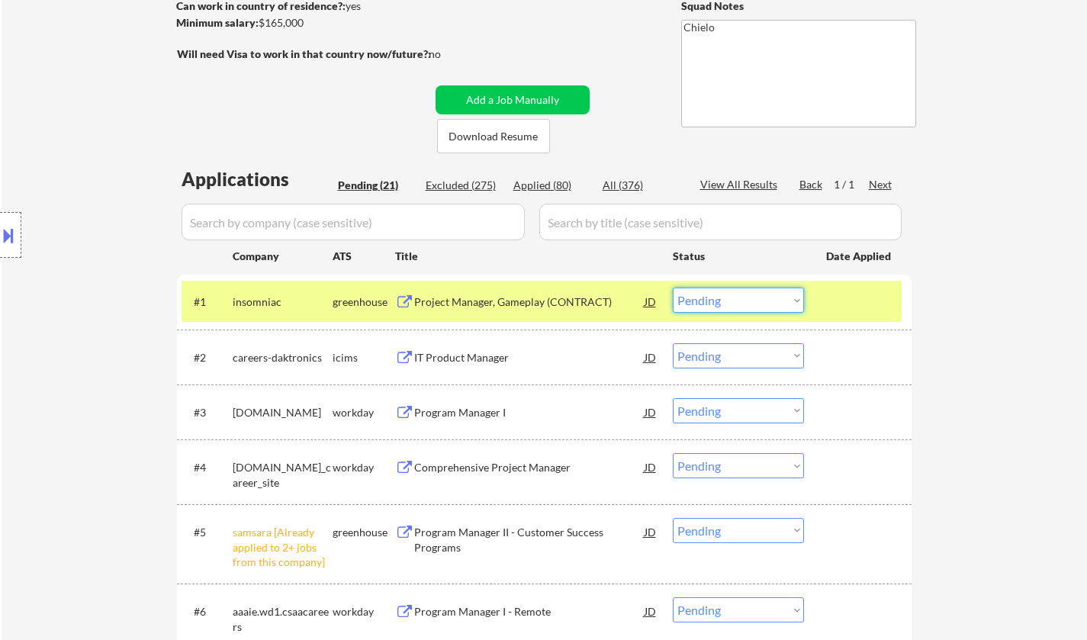
drag, startPoint x: 769, startPoint y: 301, endPoint x: 770, endPoint y: 312, distance: 10.7
click at [769, 301] on select "Choose an option... Pending Applied Excluded (Questions) Excluded (Expired) Exc…" at bounding box center [738, 300] width 131 height 25
click at [673, 288] on select "Choose an option... Pending Applied Excluded (Questions) Excluded (Expired) Exc…" at bounding box center [738, 300] width 131 height 25
select select ""pending""
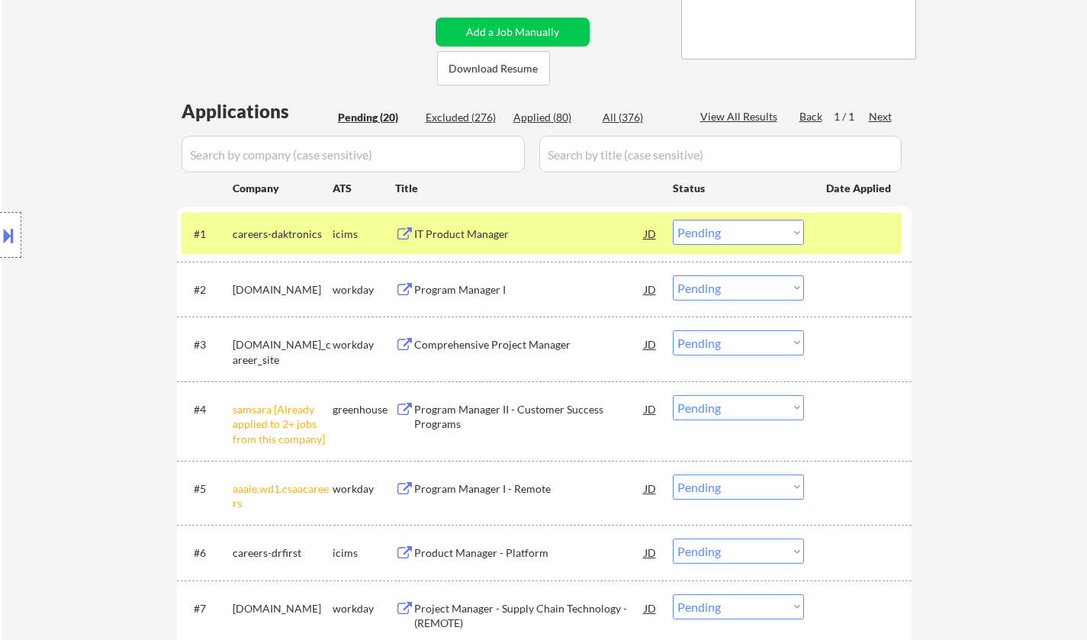
scroll to position [381, 0]
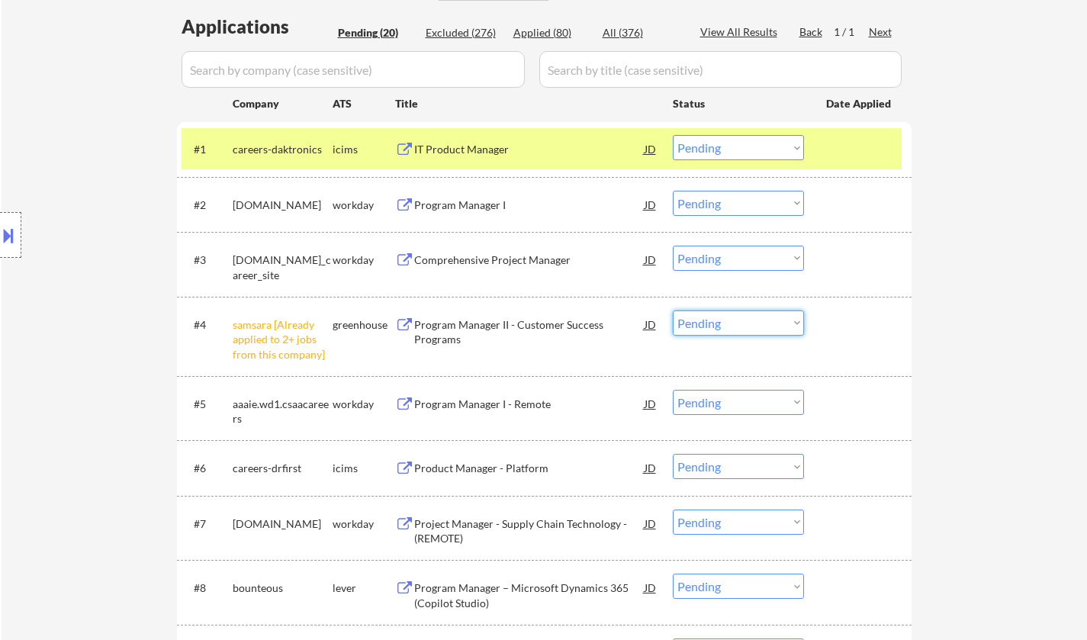
drag, startPoint x: 724, startPoint y: 320, endPoint x: 731, endPoint y: 334, distance: 15.7
click at [724, 320] on select "Choose an option... Pending Applied Excluded (Questions) Excluded (Expired) Exc…" at bounding box center [738, 322] width 131 height 25
click at [673, 310] on select "Choose an option... Pending Applied Excluded (Questions) Excluded (Expired) Exc…" at bounding box center [738, 322] width 131 height 25
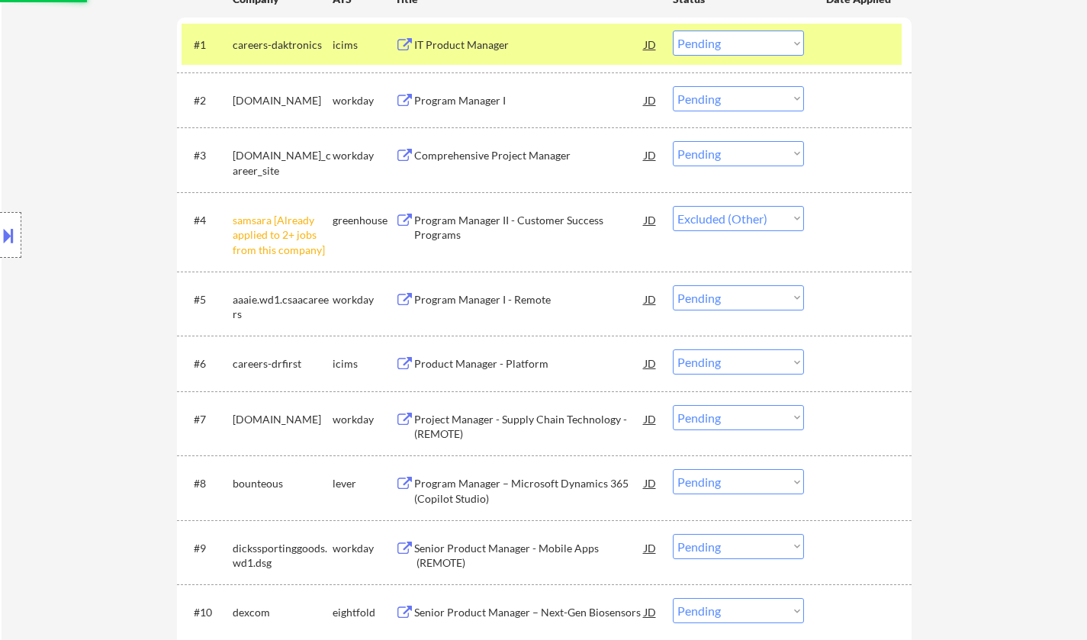
scroll to position [534, 0]
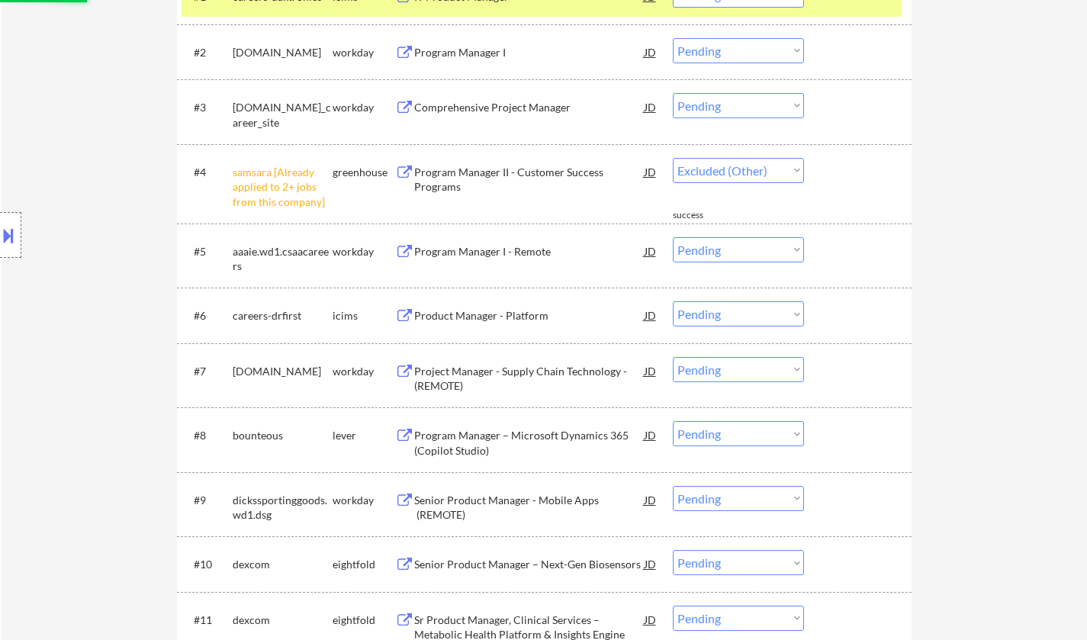
select select ""pending""
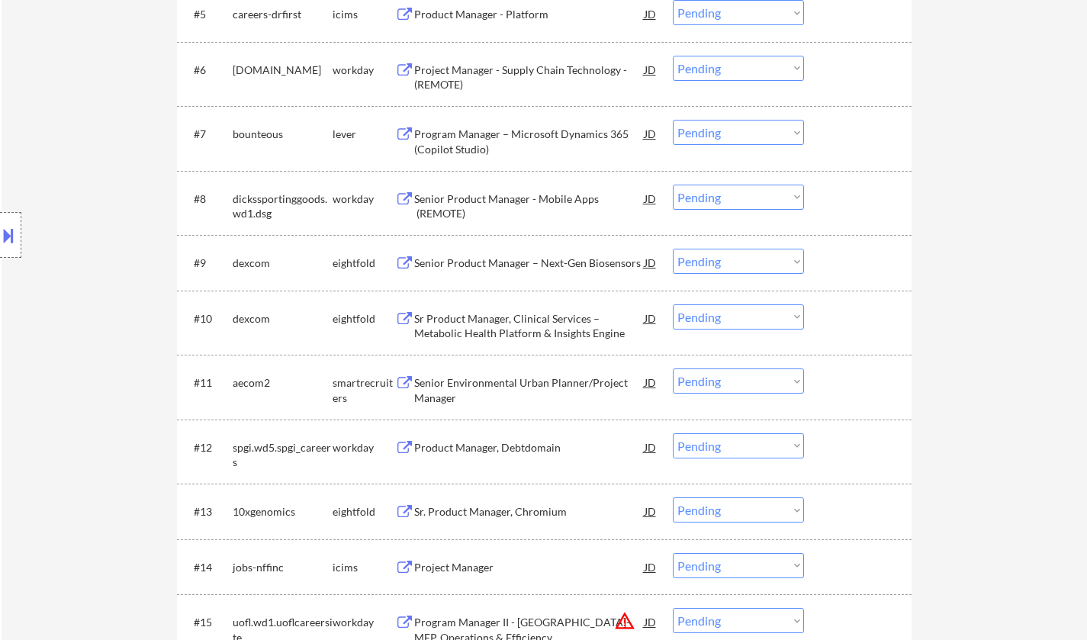
scroll to position [915, 0]
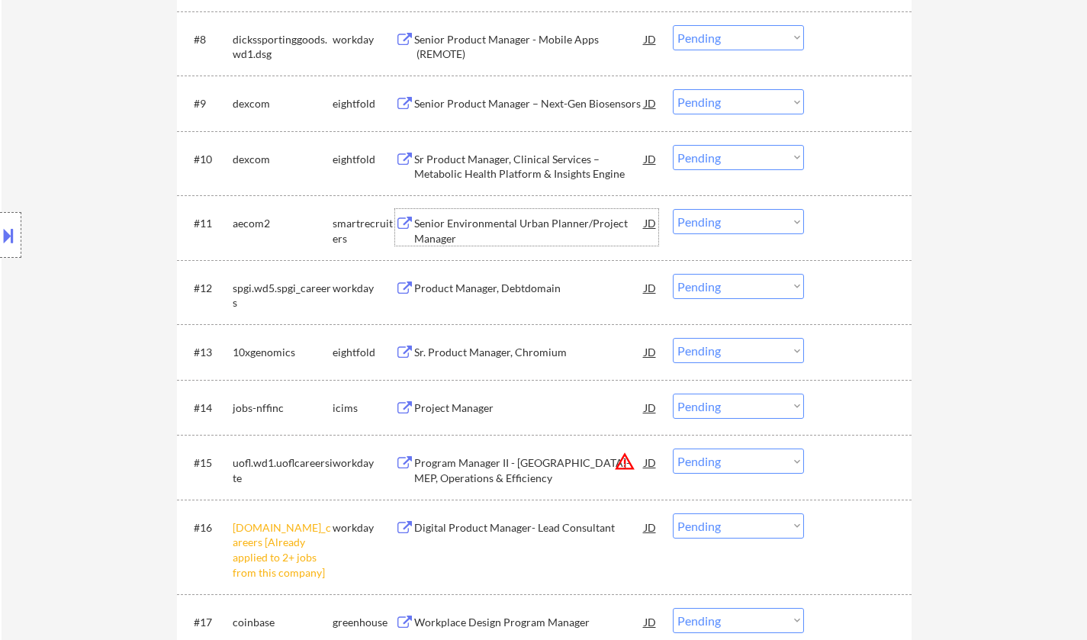
click at [512, 227] on div "Senior Environmental Urban Planner/Project Manager" at bounding box center [529, 231] width 230 height 30
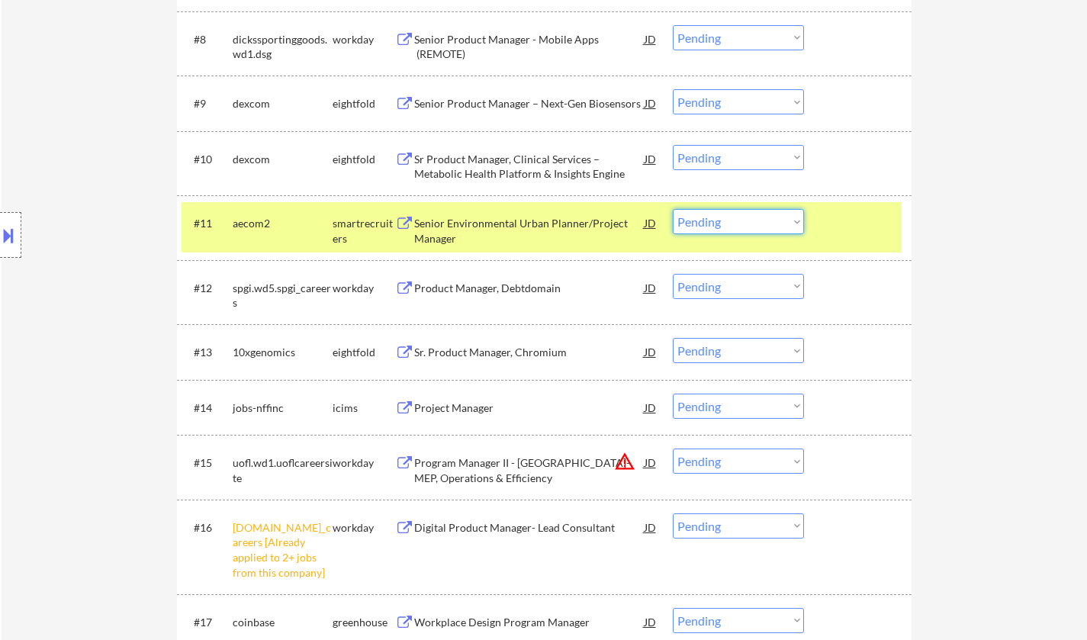
click at [744, 212] on select "Choose an option... Pending Applied Excluded (Questions) Excluded (Expired) Exc…" at bounding box center [738, 221] width 131 height 25
drag, startPoint x: 701, startPoint y: 219, endPoint x: 708, endPoint y: 225, distance: 9.2
click at [706, 224] on select "Choose an option... Pending Applied Excluded (Questions) Excluded (Expired) Exc…" at bounding box center [738, 221] width 131 height 25
click at [673, 209] on select "Choose an option... Pending Applied Excluded (Questions) Excluded (Expired) Exc…" at bounding box center [738, 221] width 131 height 25
select select ""pending""
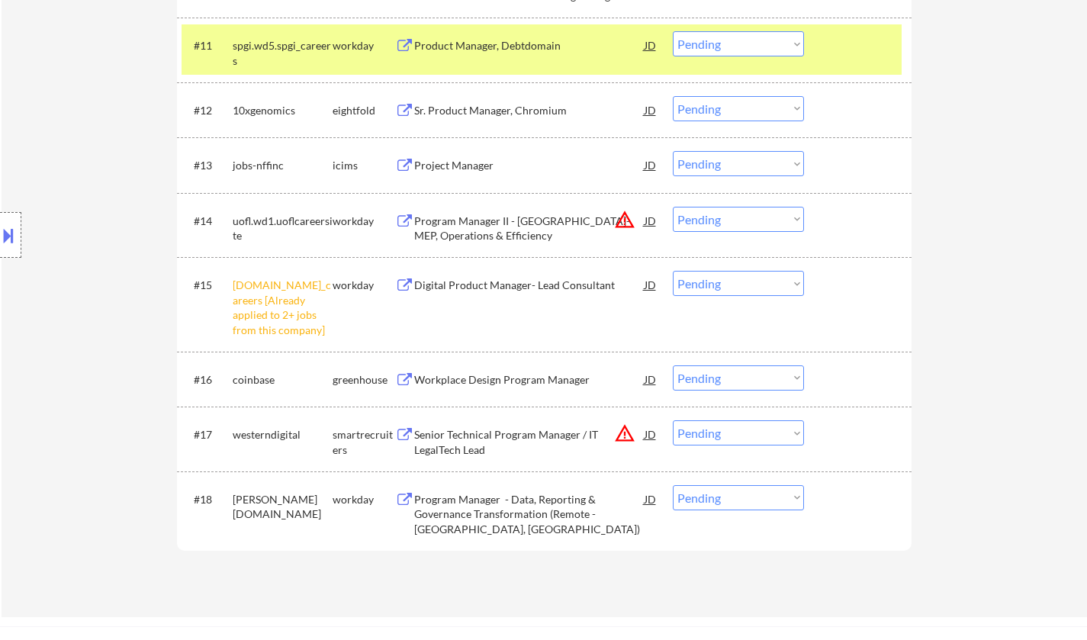
scroll to position [1144, 0]
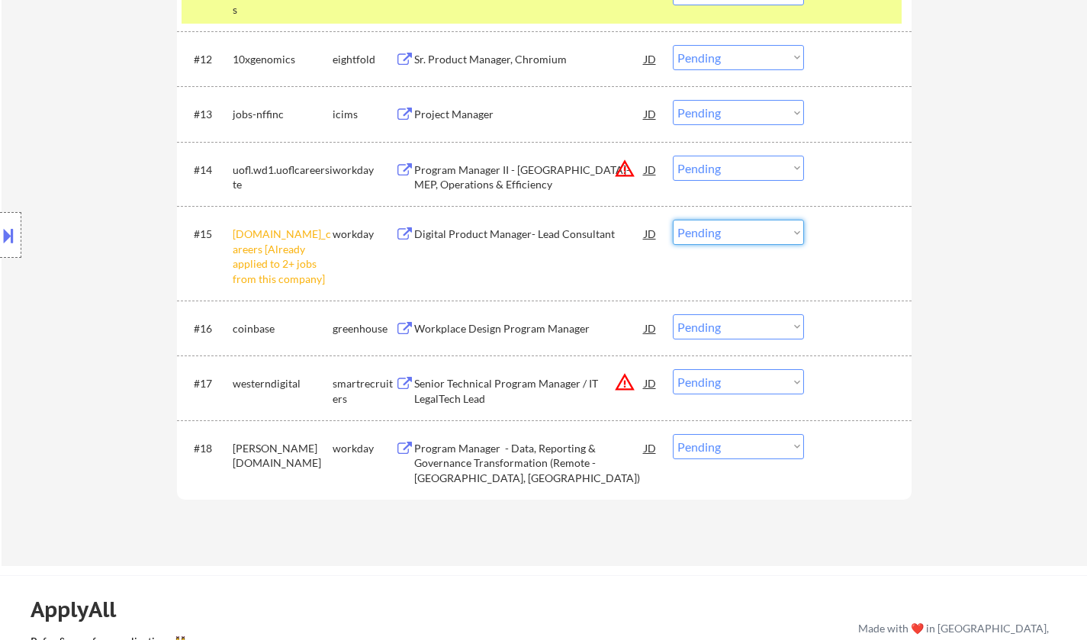
click at [755, 227] on select "Choose an option... Pending Applied Excluded (Questions) Excluded (Expired) Exc…" at bounding box center [738, 232] width 131 height 25
click at [673, 220] on select "Choose an option... Pending Applied Excluded (Questions) Excluded (Expired) Exc…" at bounding box center [738, 232] width 131 height 25
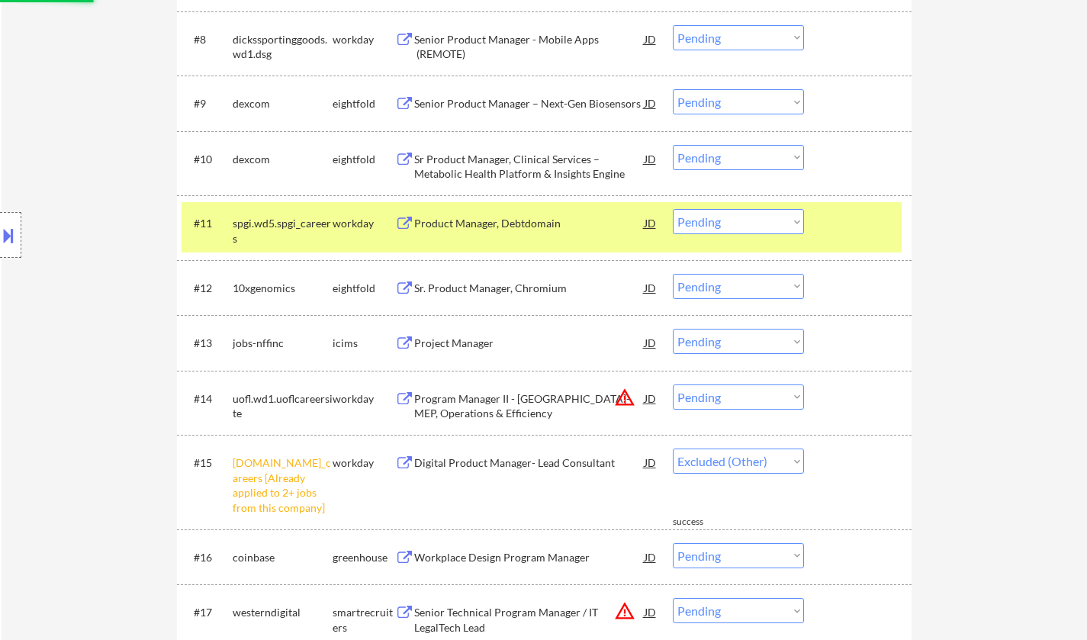
select select ""pending""
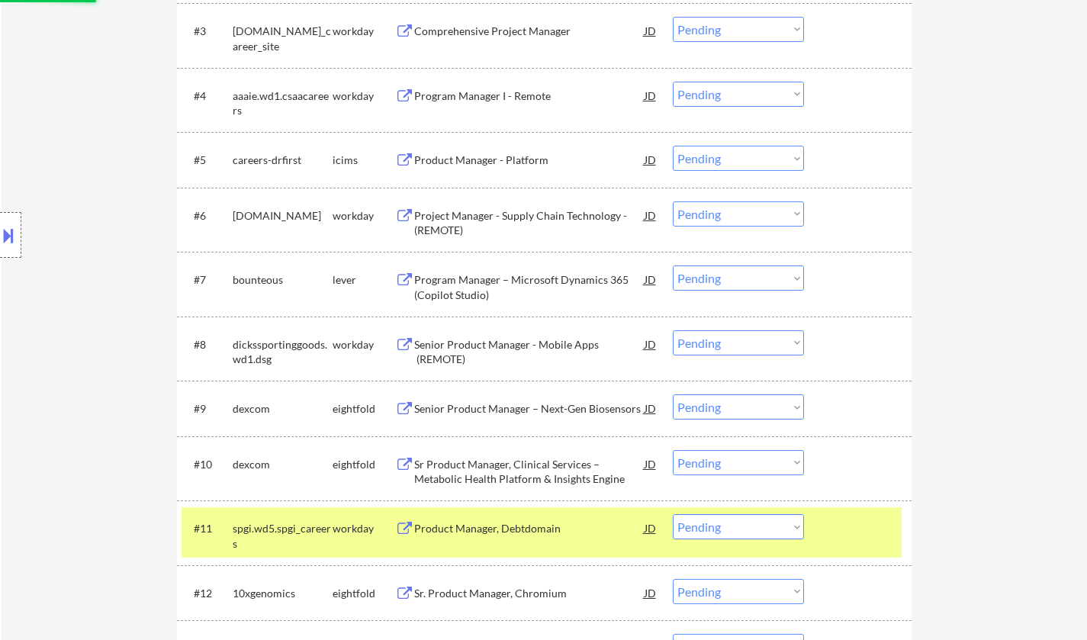
scroll to position [305, 0]
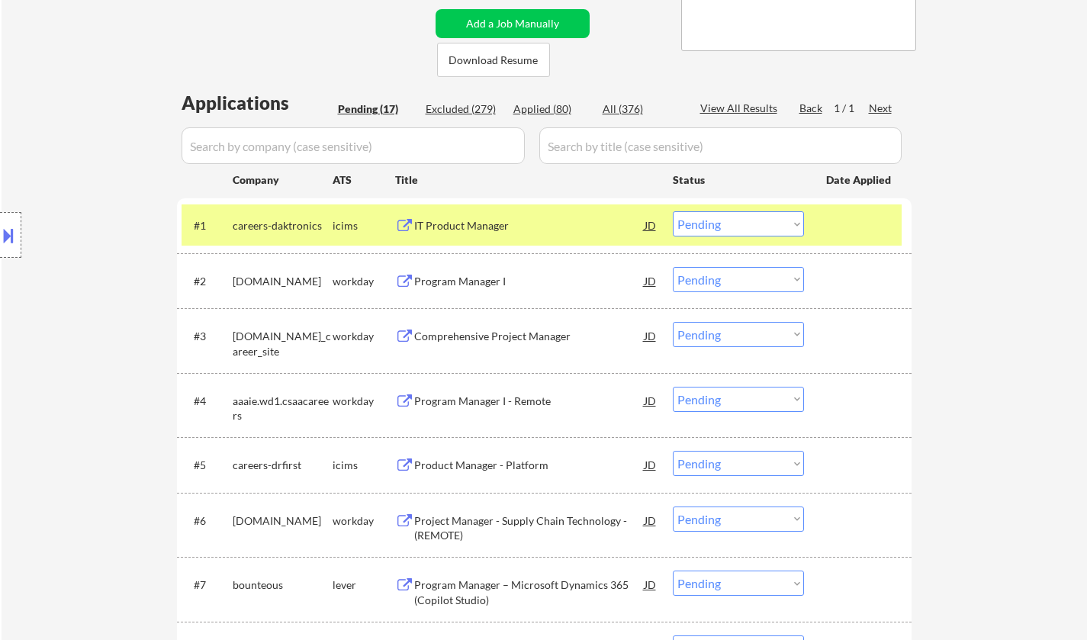
click at [472, 226] on div "IT Product Manager" at bounding box center [529, 225] width 230 height 15
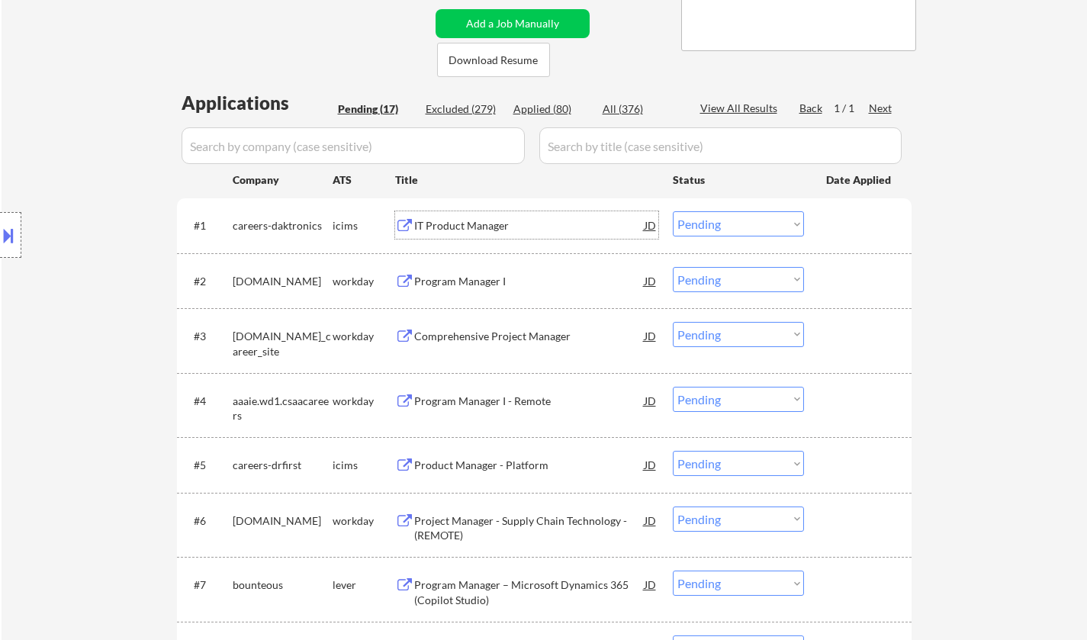
click at [714, 220] on select "Choose an option... Pending Applied Excluded (Questions) Excluded (Expired) Exc…" at bounding box center [738, 223] width 131 height 25
click at [673, 211] on select "Choose an option... Pending Applied Excluded (Questions) Excluded (Expired) Exc…" at bounding box center [738, 223] width 131 height 25
select select ""pending""
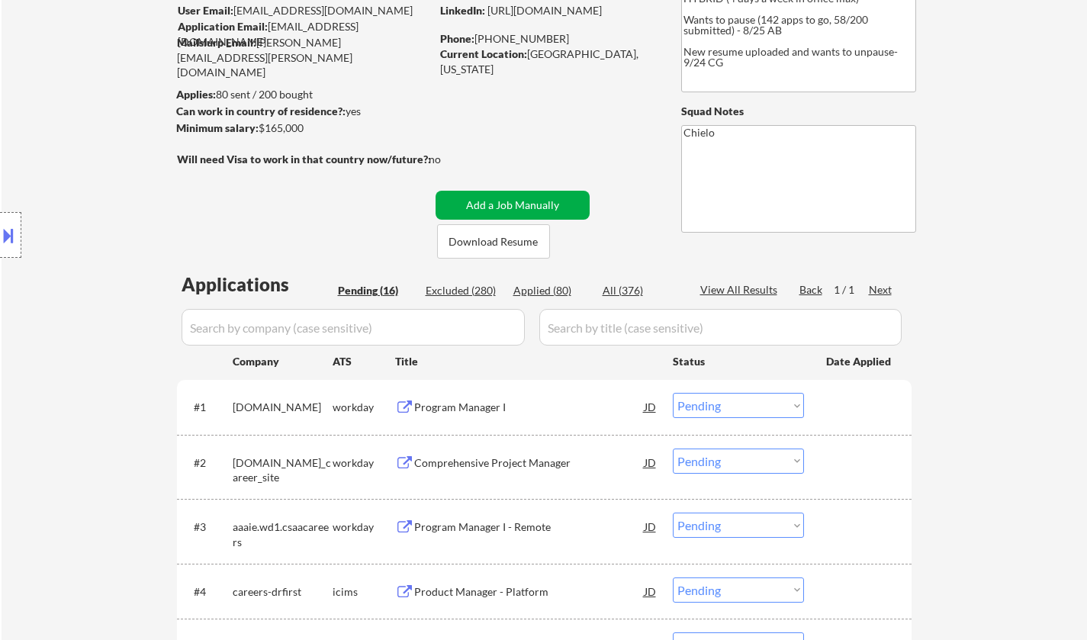
scroll to position [381, 0]
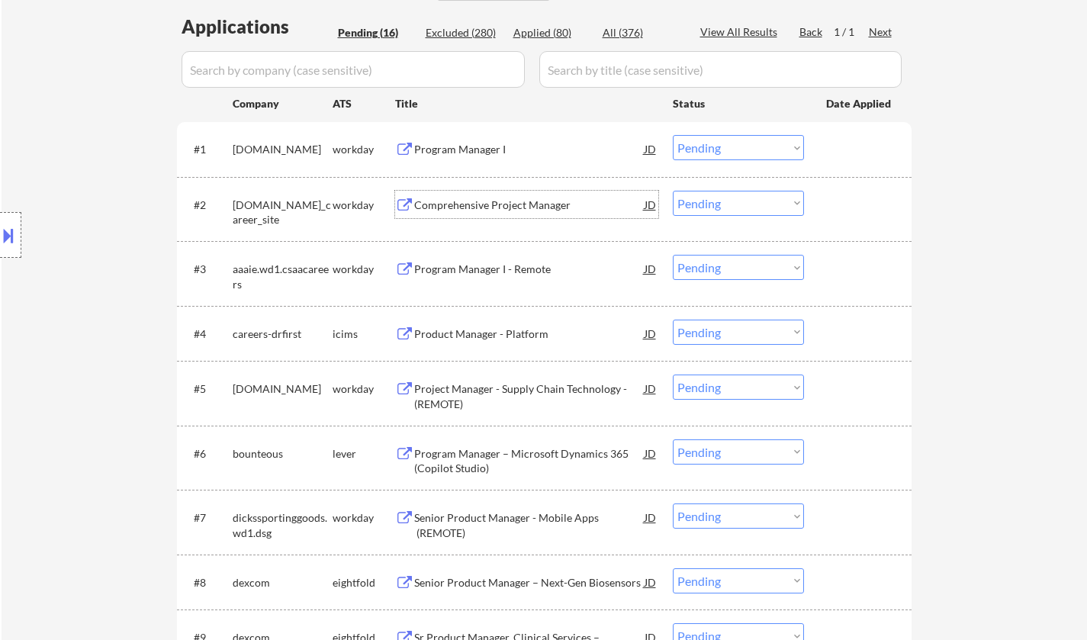
click at [487, 213] on div "Comprehensive Project Manager" at bounding box center [529, 204] width 230 height 27
